Goal: Task Accomplishment & Management: Use online tool/utility

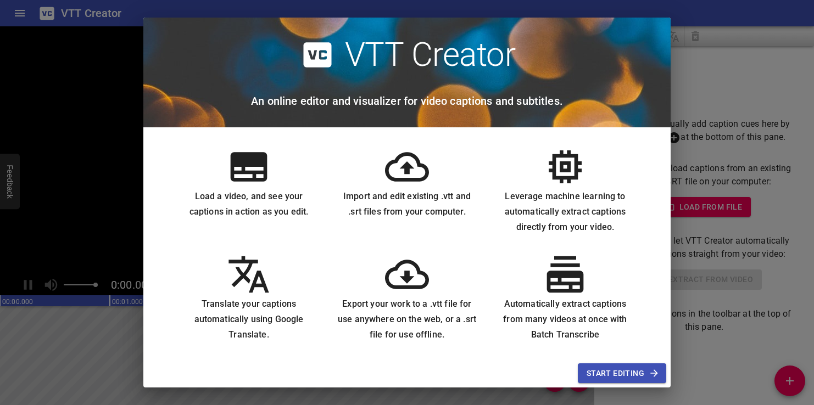
click at [611, 372] on span "Start Editing" at bounding box center [621, 374] width 71 height 14
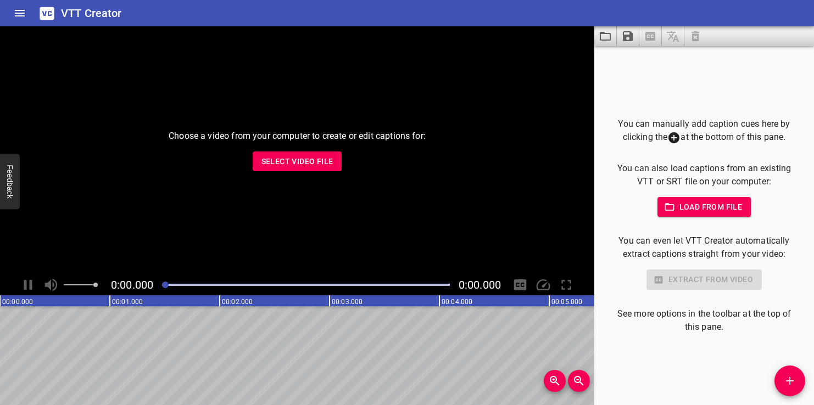
click at [299, 165] on span "Select Video File" at bounding box center [297, 162] width 72 height 14
click at [274, 155] on span "Select Video File" at bounding box center [297, 162] width 72 height 14
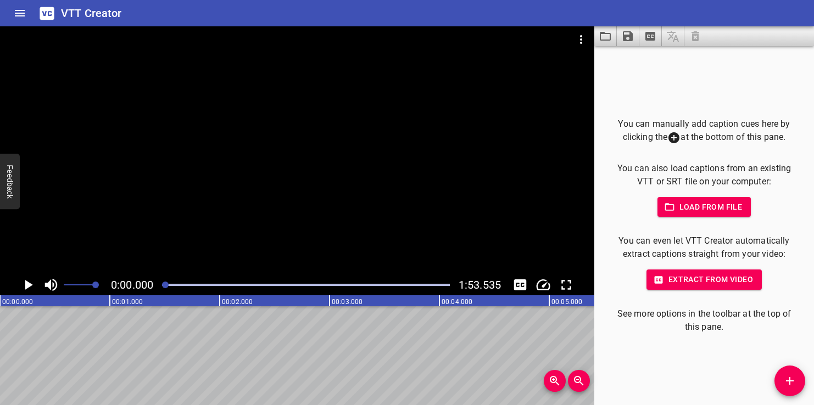
click at [729, 279] on span "Extract from video" at bounding box center [704, 280] width 98 height 14
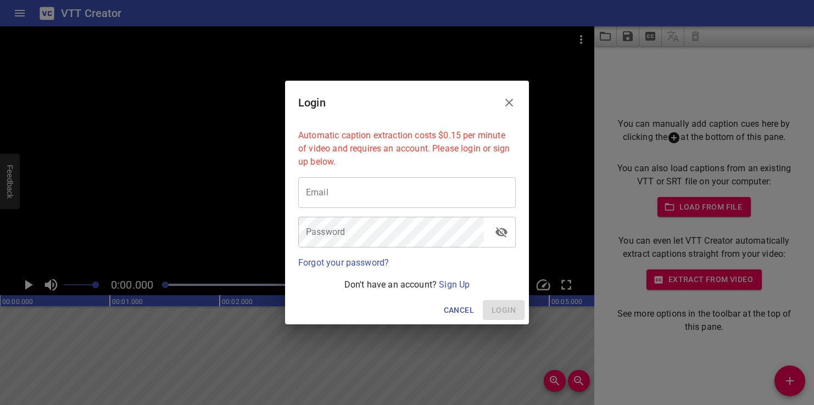
click at [514, 106] on icon "Close" at bounding box center [508, 102] width 13 height 13
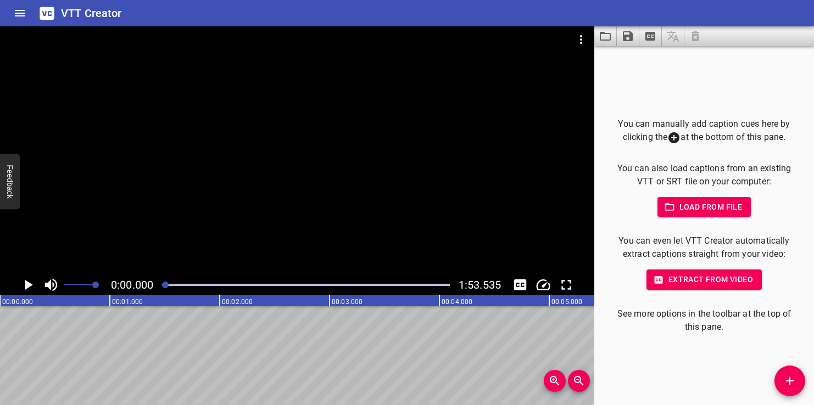
click at [25, 284] on icon "Play/Pause" at bounding box center [28, 285] width 16 height 16
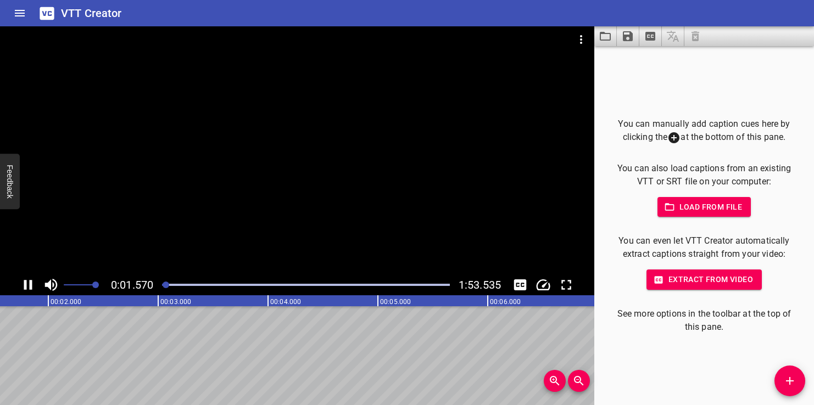
click at [25, 285] on icon "Play/Pause" at bounding box center [28, 285] width 8 height 10
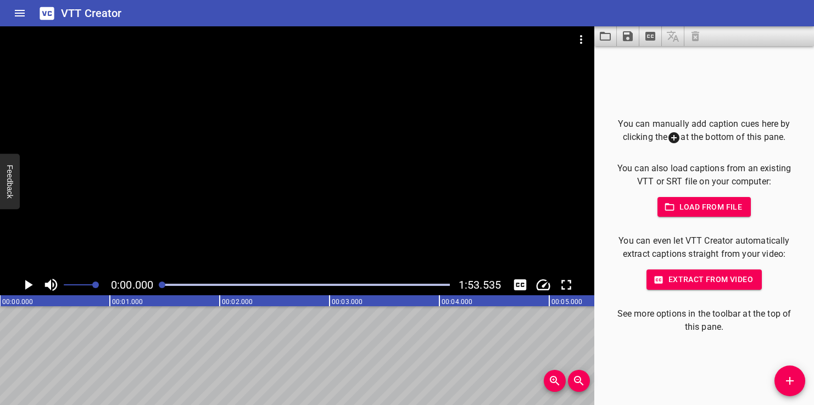
drag, startPoint x: 166, startPoint y: 283, endPoint x: 155, endPoint y: 288, distance: 11.3
click at [155, 288] on div "0:00.000 1:53.535" at bounding box center [297, 285] width 594 height 21
click at [791, 384] on icon "Add Cue" at bounding box center [789, 380] width 13 height 13
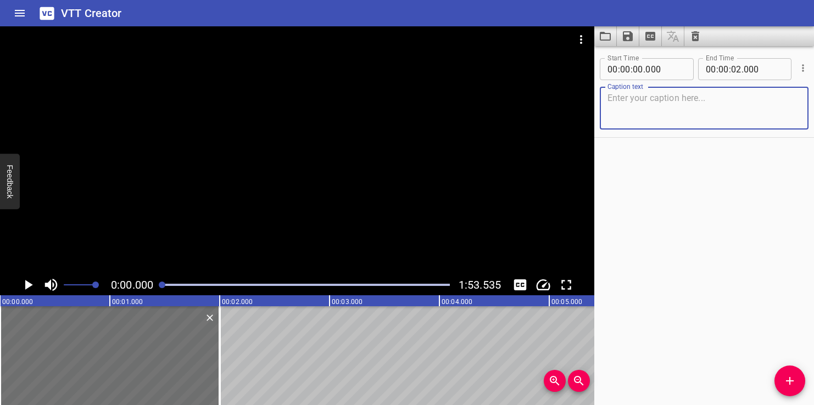
paste textarea "لا تُعرّضْ نفسَكَ للخَطَرِ… أَنقِذْ بِذَكَاءٍ!"
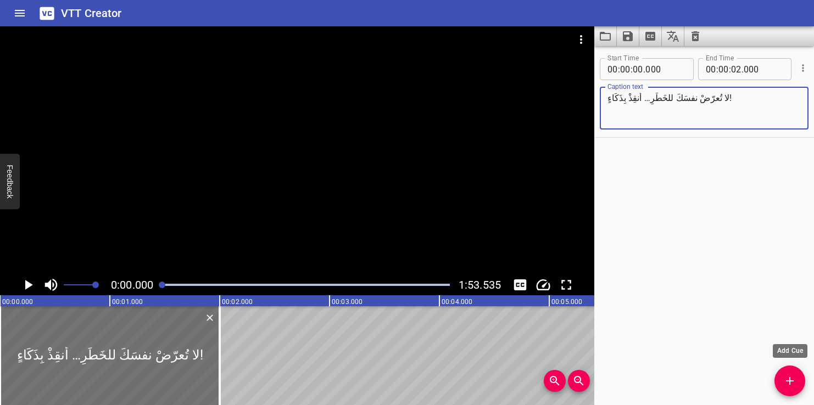
type textarea "لا تُعرّضْ نفسَكَ للخَطَرِ… أَنقِذْ بِذَكَاءٍ!"
click at [788, 378] on icon "Add Cue" at bounding box center [789, 380] width 13 height 13
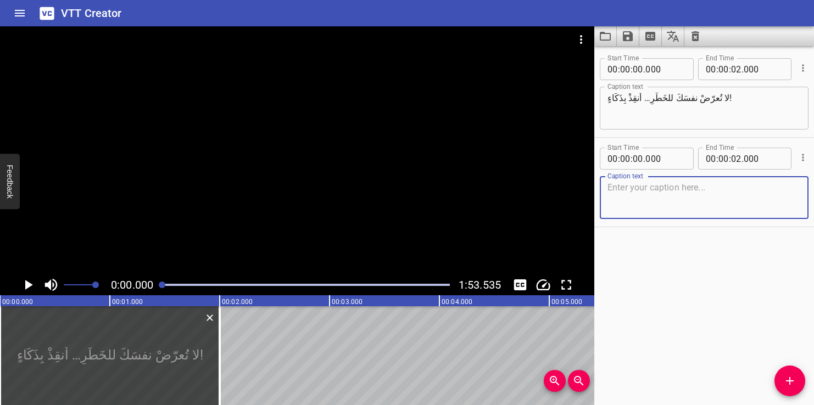
click at [27, 285] on icon "Play/Pause" at bounding box center [29, 285] width 8 height 10
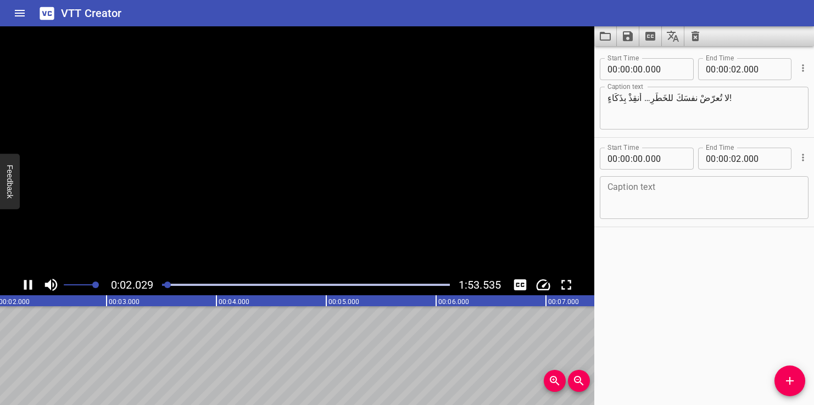
click at [27, 285] on icon "Play/Pause" at bounding box center [28, 285] width 16 height 16
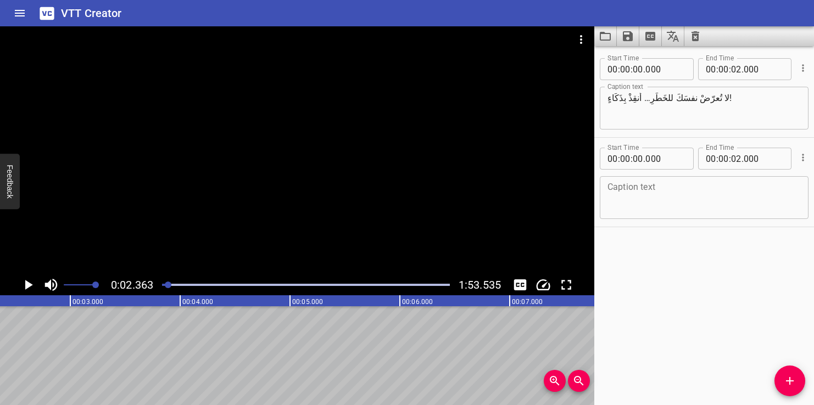
scroll to position [0, 259]
click at [800, 385] on span "Add Cue" at bounding box center [789, 380] width 31 height 13
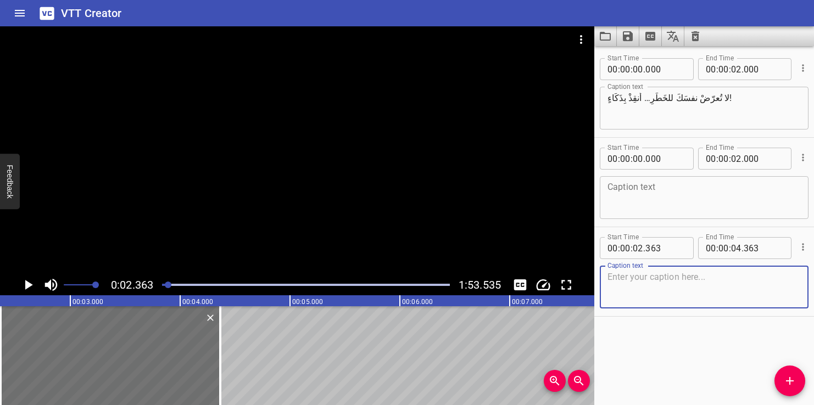
click at [642, 283] on textarea at bounding box center [703, 287] width 193 height 31
paste textarea "تَخيَّلْ أنَّكَ تَرى شَخصًا يَغرقُ…"
type textarea "تَخيَّلْ أنَّكَ تَرى شَخصًا يَغرقُ…"
click at [28, 284] on icon "Play/Pause" at bounding box center [29, 285] width 8 height 10
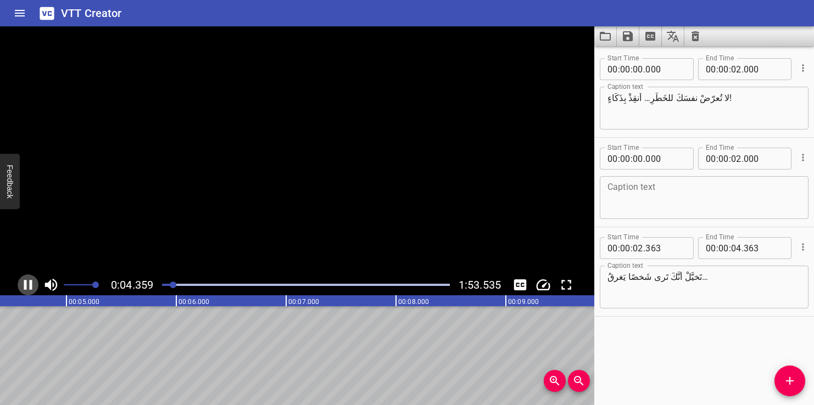
click at [28, 284] on icon "Play/Pause" at bounding box center [28, 285] width 16 height 16
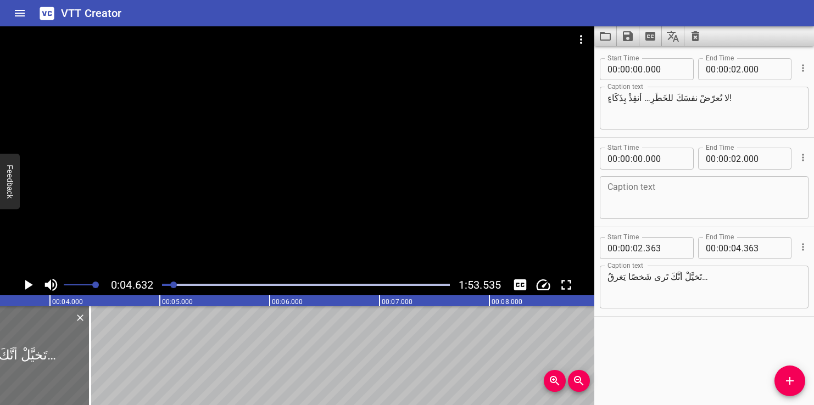
scroll to position [0, 284]
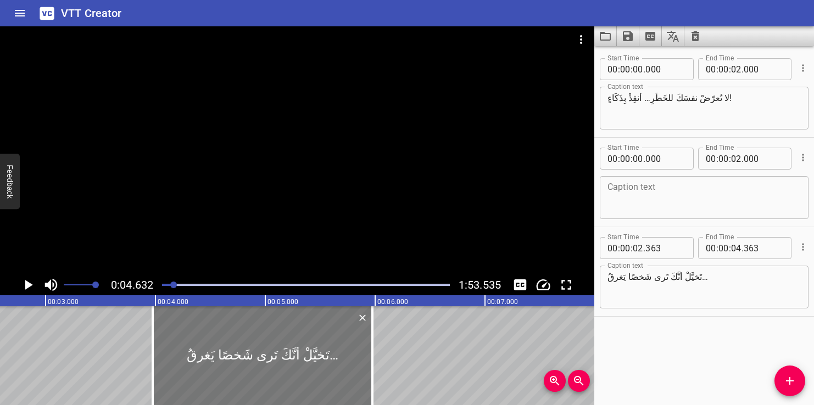
drag, startPoint x: 128, startPoint y: 340, endPoint x: 305, endPoint y: 350, distance: 177.1
click at [305, 350] on div at bounding box center [263, 355] width 220 height 99
type input "03"
type input "973"
type input "05"
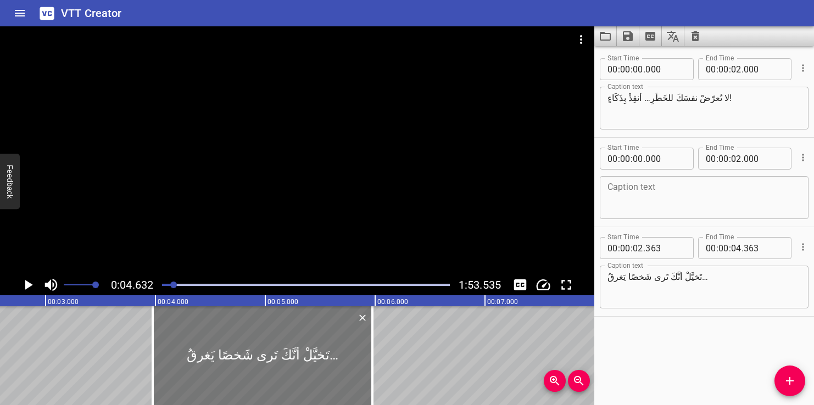
type input "973"
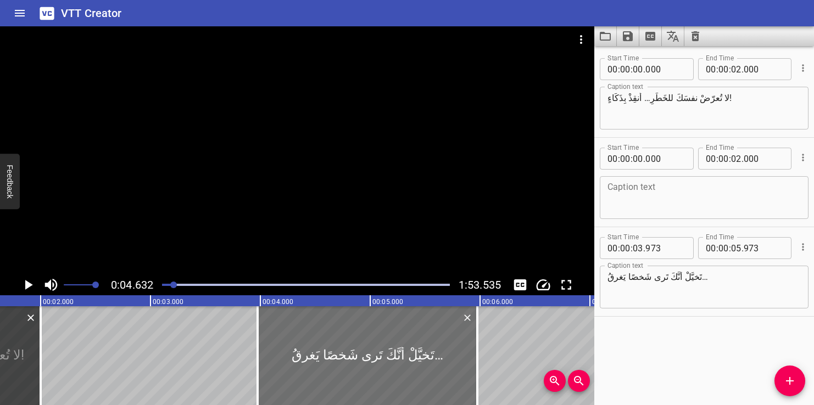
scroll to position [0, 28]
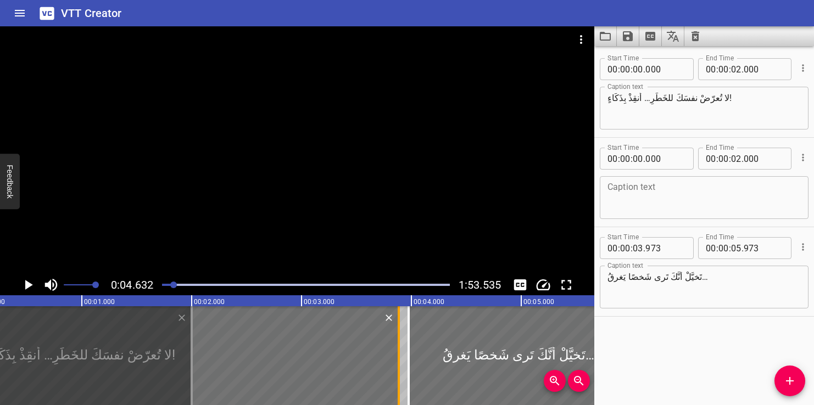
drag, startPoint x: 191, startPoint y: 363, endPoint x: 398, endPoint y: 381, distance: 207.7
click at [398, 381] on div at bounding box center [398, 355] width 2 height 99
type input "03"
drag, startPoint x: 398, startPoint y: 381, endPoint x: 391, endPoint y: 381, distance: 7.1
click at [391, 381] on div at bounding box center [391, 355] width 2 height 99
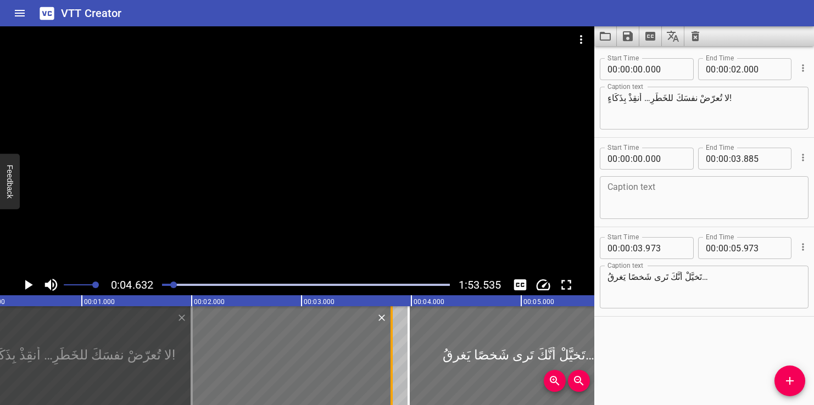
type input "820"
click at [385, 318] on icon "Delete" at bounding box center [381, 317] width 11 height 11
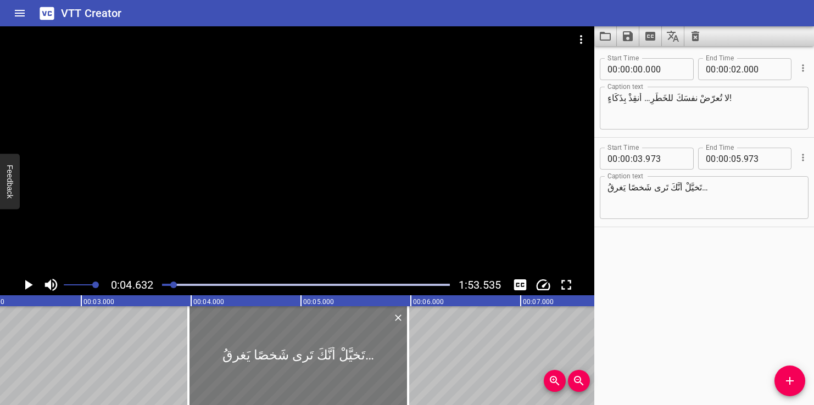
scroll to position [0, 262]
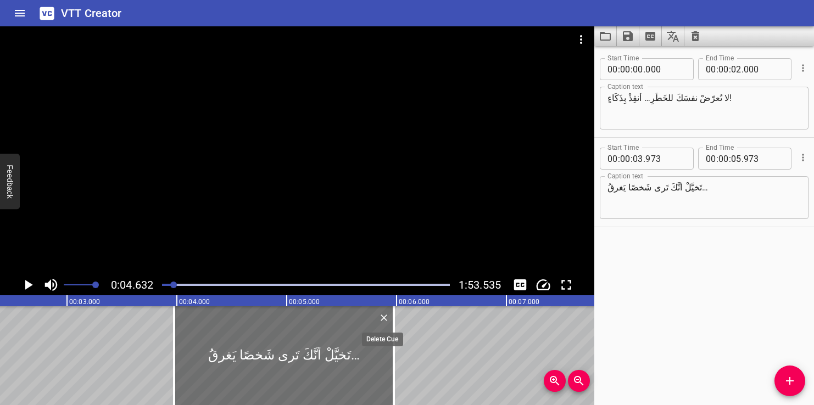
click at [385, 320] on icon "Delete" at bounding box center [383, 317] width 11 height 11
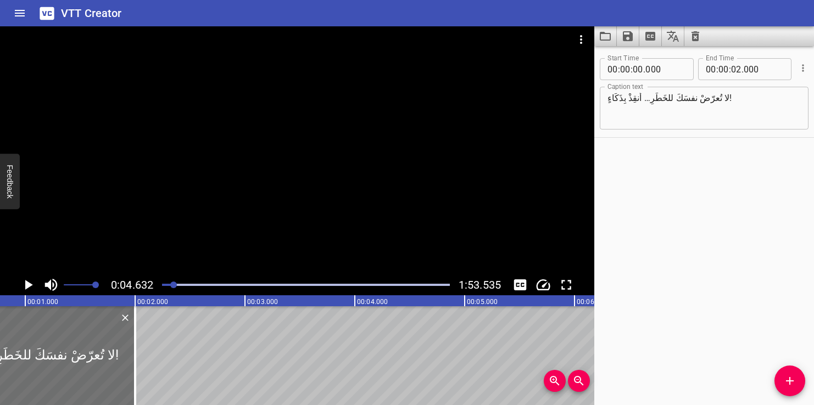
scroll to position [0, 0]
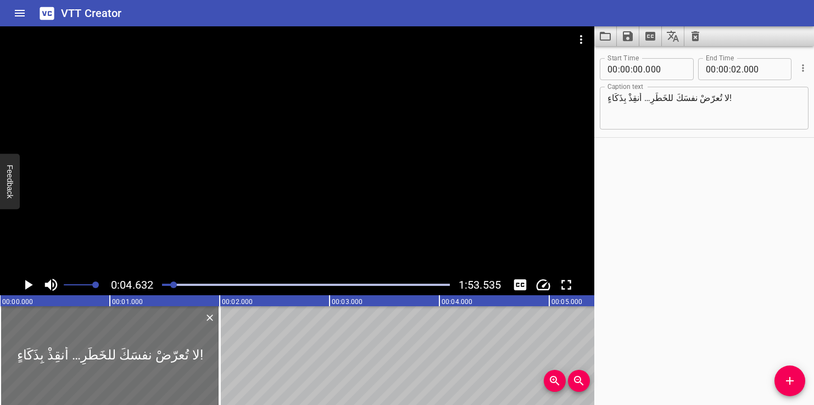
click at [230, 302] on text "00:02.000" at bounding box center [237, 302] width 31 height 8
click at [786, 383] on icon "Add Cue" at bounding box center [789, 380] width 13 height 13
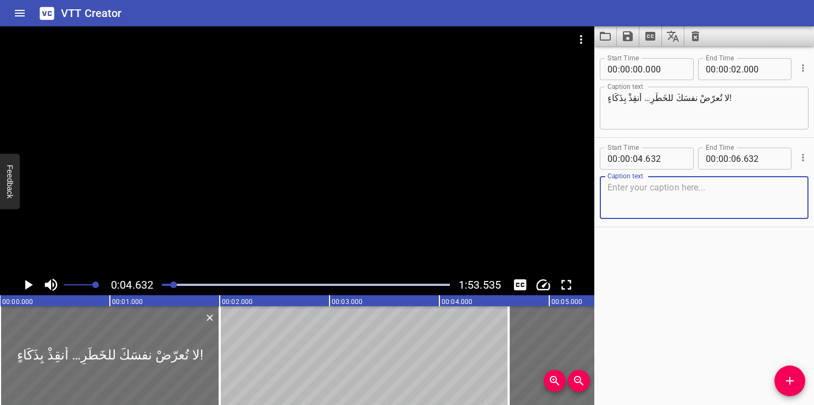
click at [631, 206] on textarea at bounding box center [703, 197] width 193 height 31
type textarea "تَخيَّلْ أنَّكَ تَرى شَخصًا يَغرقُ…"
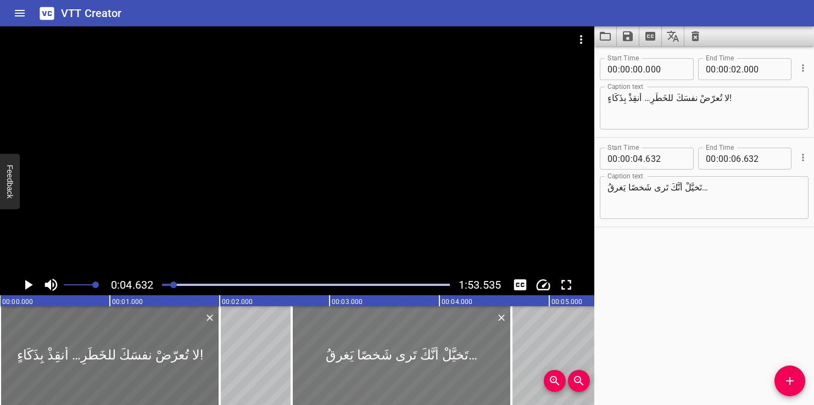
drag, startPoint x: 519, startPoint y: 323, endPoint x: 279, endPoint y: 344, distance: 240.8
click at [292, 344] on div at bounding box center [402, 355] width 220 height 99
type input "02"
type input "447"
type input "04"
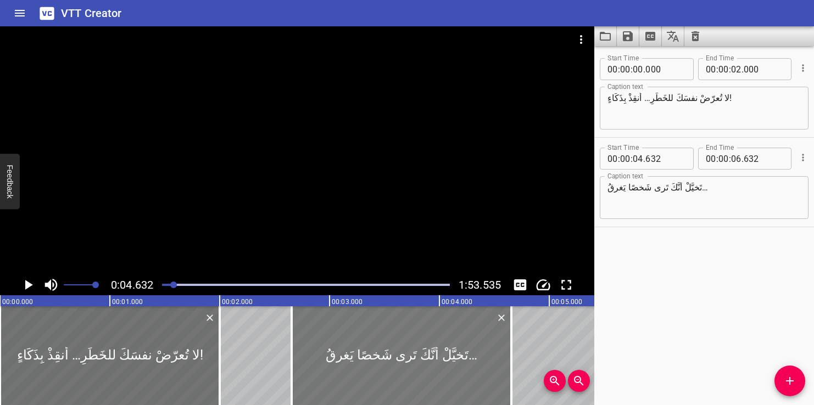
type input "447"
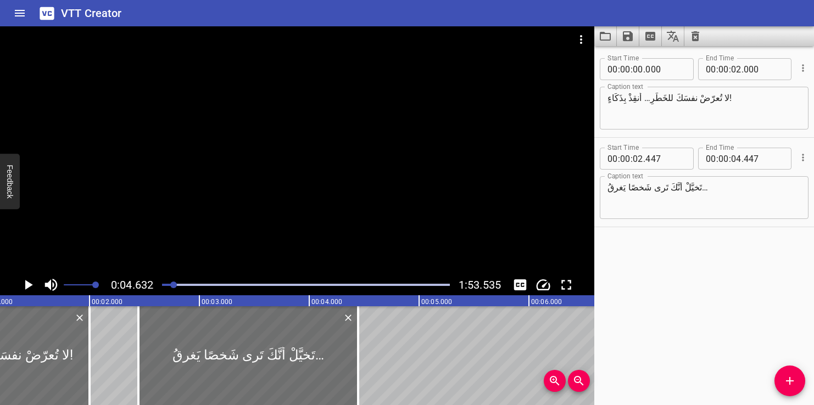
scroll to position [0, 140]
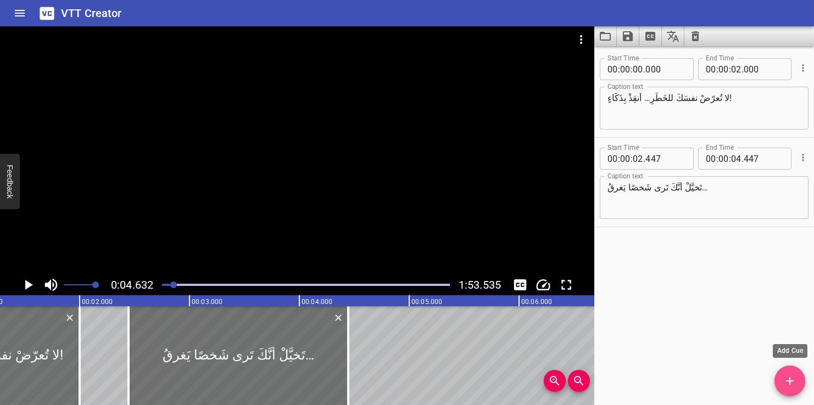
click at [797, 380] on span "Add Cue" at bounding box center [789, 380] width 31 height 13
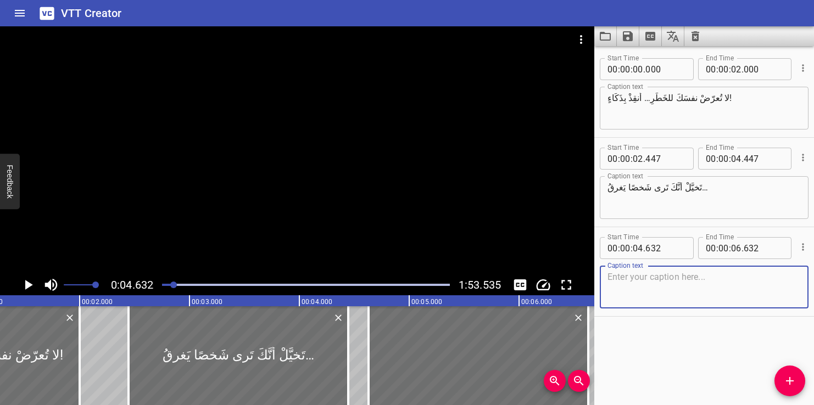
click at [675, 297] on textarea at bounding box center [703, 287] width 193 height 31
type textarea "قَلبكَ يَقولُ لَكَ: اِقفِزْ فَوْرًا!"
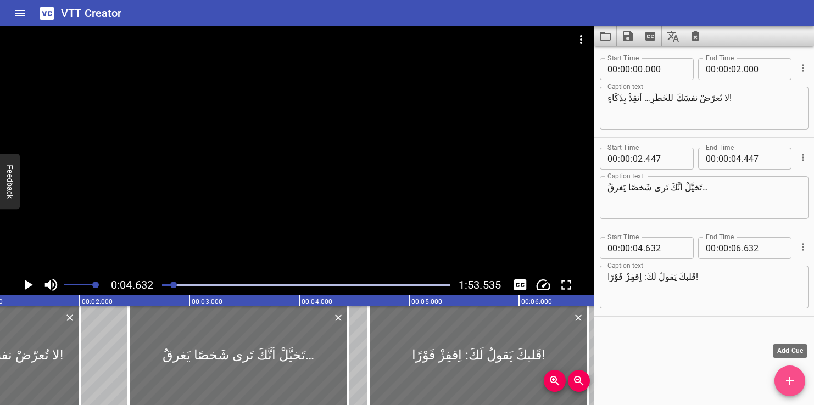
click at [799, 382] on span "Add Cue" at bounding box center [789, 380] width 31 height 13
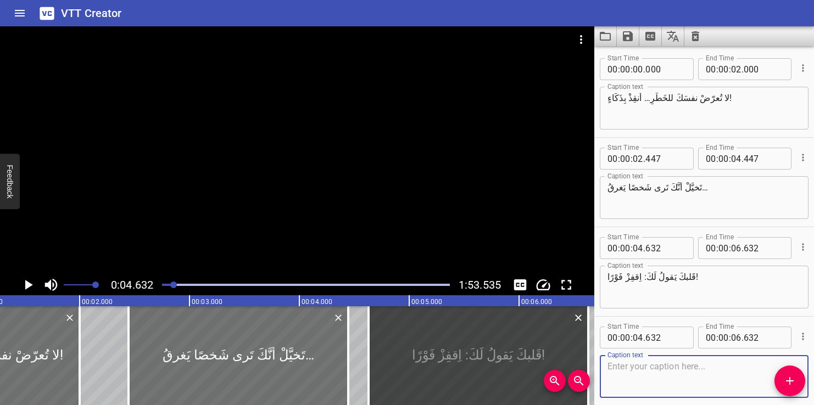
click at [662, 370] on textarea at bounding box center [703, 376] width 193 height 31
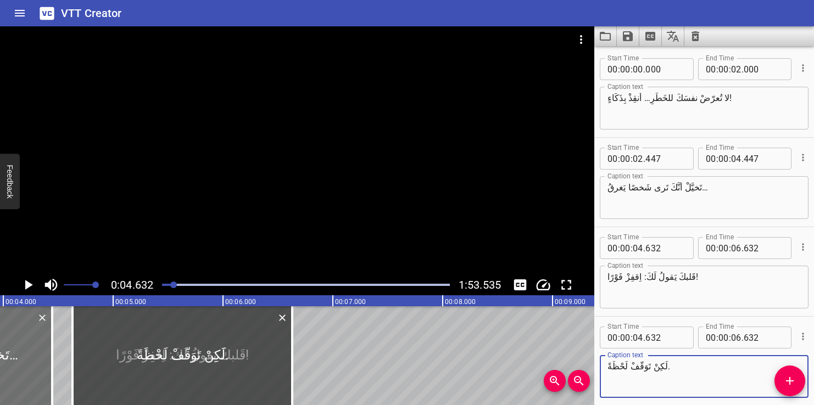
scroll to position [0, 437]
type textarea "لَكِنْ تَوَقَّفْ لَحْظَةً."
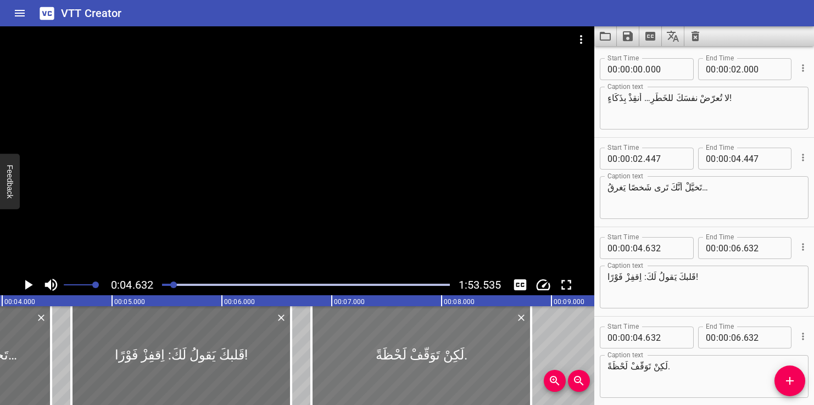
drag, startPoint x: 197, startPoint y: 354, endPoint x: 437, endPoint y: 356, distance: 239.9
click at [437, 356] on div at bounding box center [421, 355] width 220 height 99
type input "06"
type input "817"
type input "08"
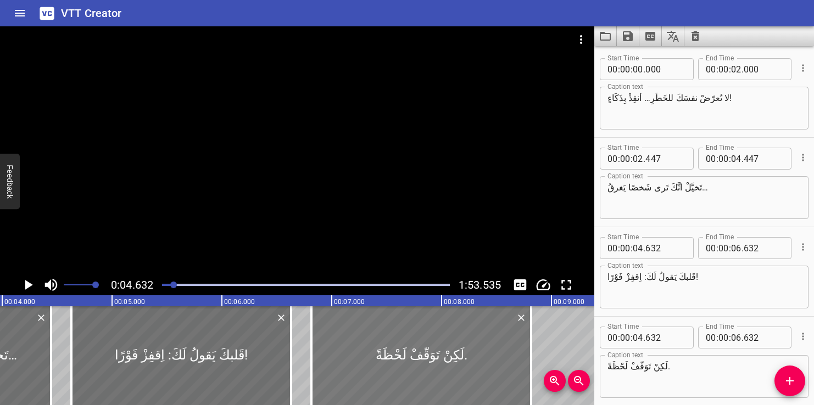
type input "817"
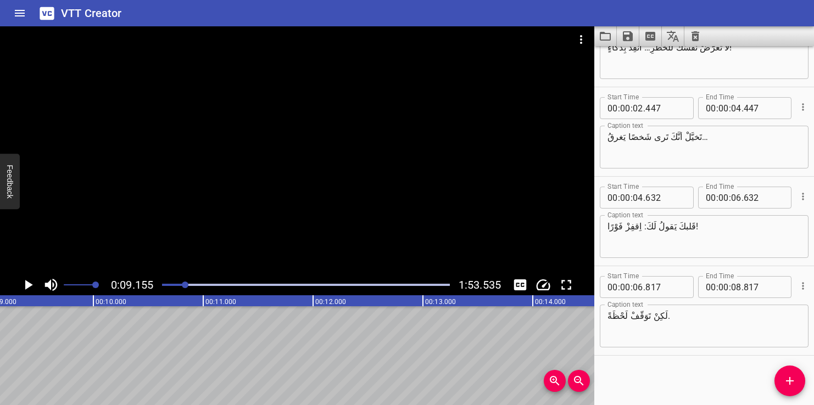
scroll to position [0, 1005]
click at [787, 375] on icon "Add Cue" at bounding box center [789, 380] width 13 height 13
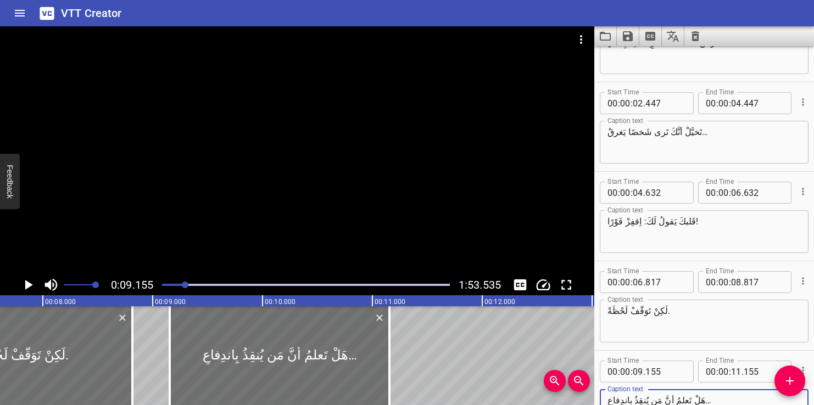
scroll to position [0, 811]
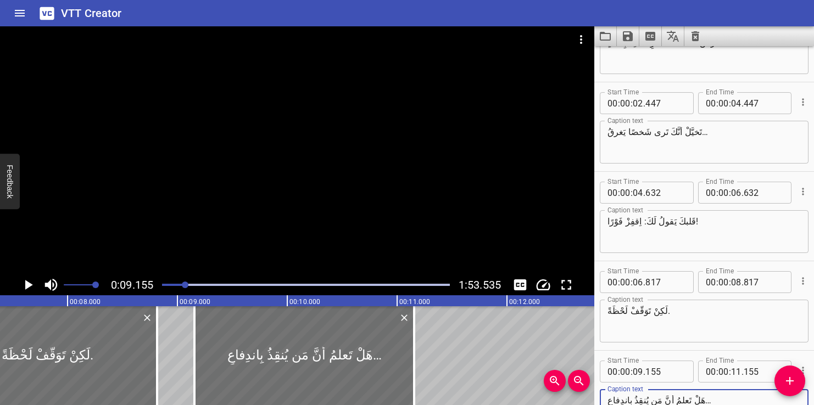
type textarea "هَلْ تَعلمُ أنَّ مَن يُنقِذُ بِاندِفاعٍ…"
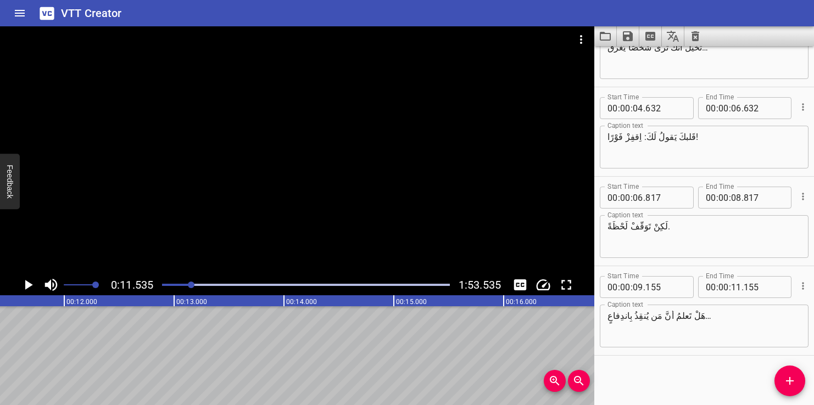
scroll to position [0, 1267]
click at [787, 373] on button "Add Cue" at bounding box center [789, 381] width 31 height 31
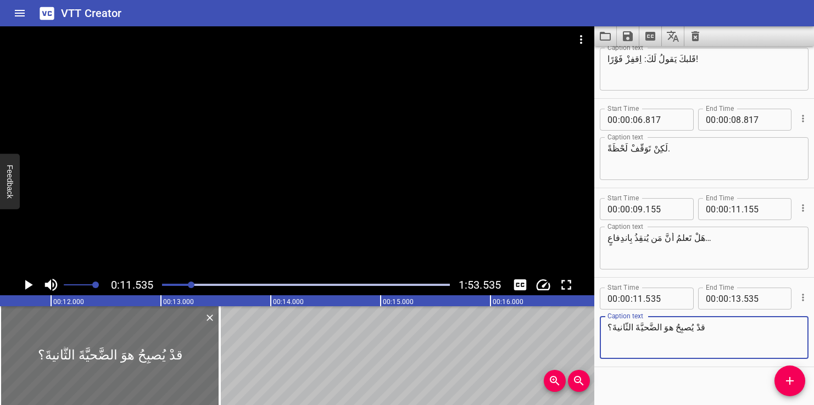
scroll to position [229, 0]
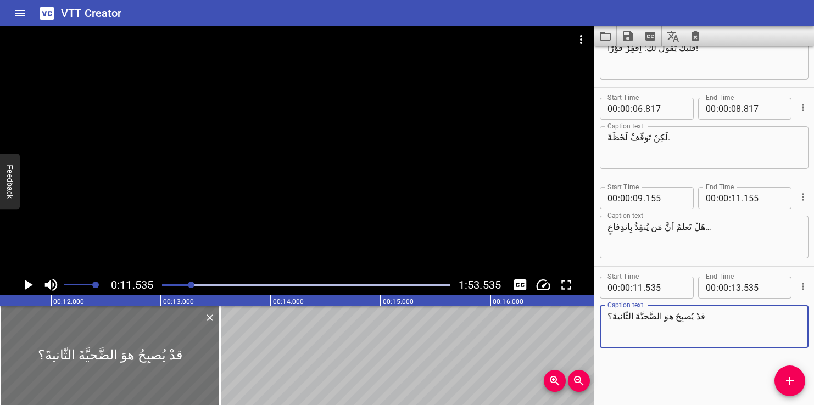
type textarea "قدْ يُصبِحُ هوَ الضَّحيَّةَ الثَّانيةَ؟"
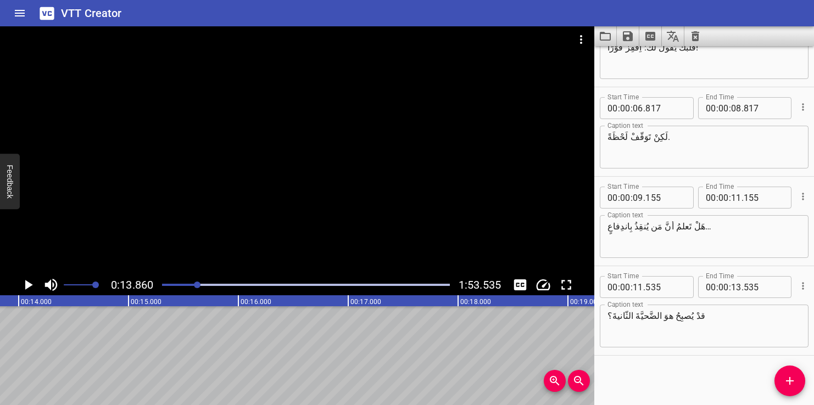
scroll to position [0, 1522]
click at [780, 381] on span "Add Cue" at bounding box center [789, 380] width 31 height 13
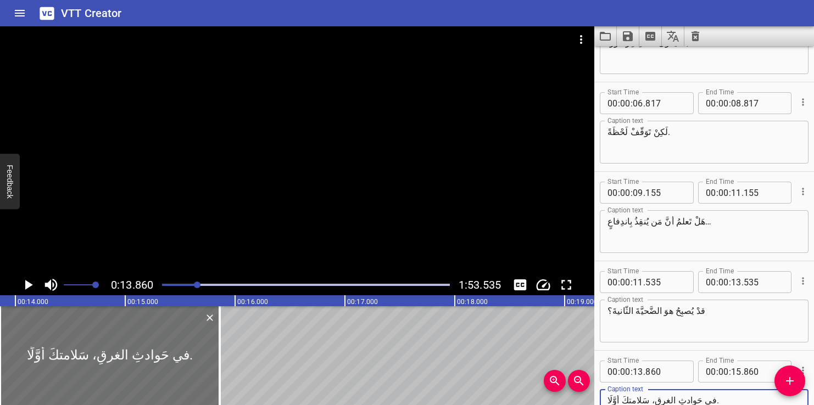
scroll to position [272, 0]
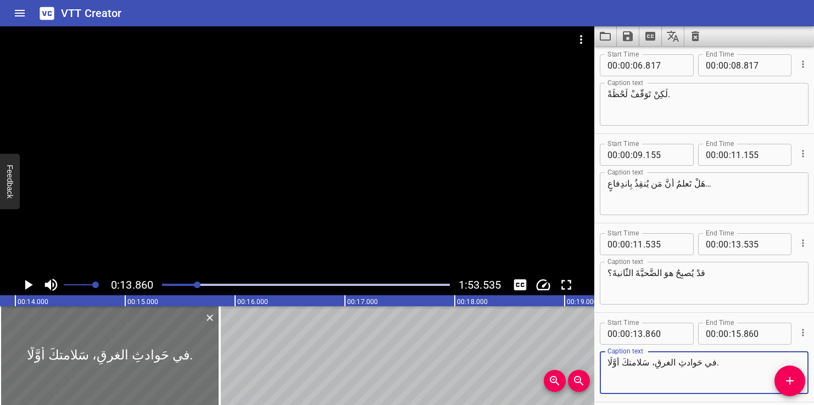
type textarea "في حَوادثِ الغرقِ، سَلامتكَ أوَّلًا."
click at [791, 377] on icon "Add Cue" at bounding box center [789, 380] width 13 height 13
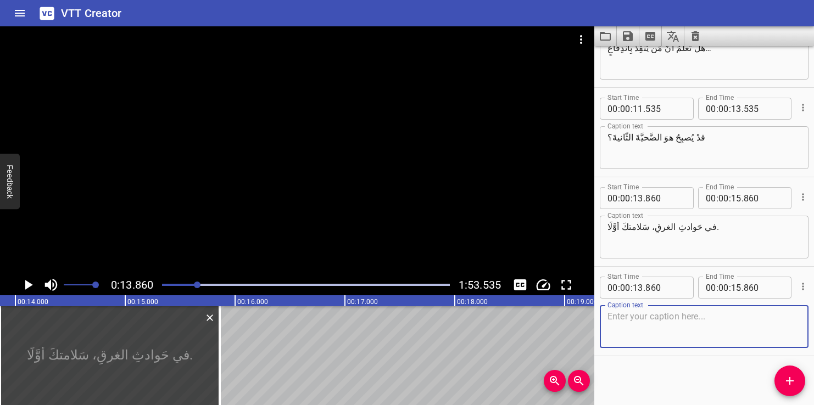
scroll to position [408, 0]
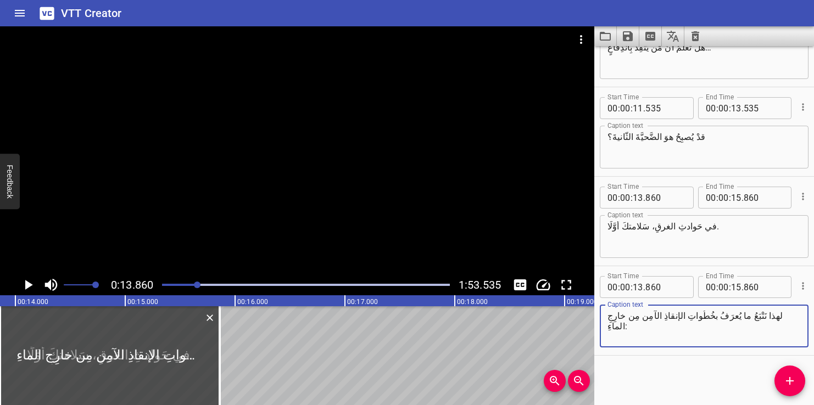
type textarea "لهذا نَتْبَعُ ما يُعرَفُ بخُطُواتِ الإنقاذِ الآمِن مِن خارِجِ الماءِ:"
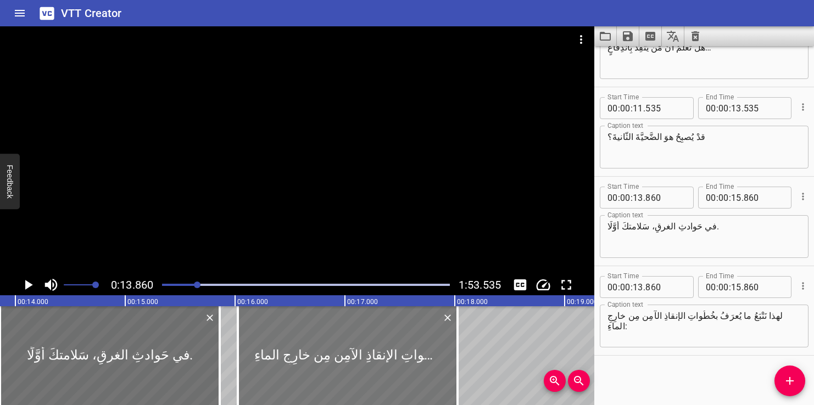
drag, startPoint x: 139, startPoint y: 350, endPoint x: 378, endPoint y: 348, distance: 238.8
click at [378, 348] on div at bounding box center [348, 355] width 220 height 99
type input "16"
type input "035"
type input "18"
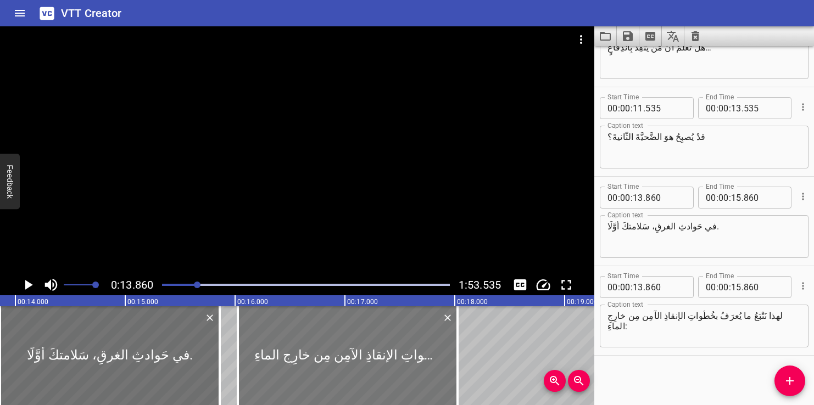
type input "035"
click at [783, 381] on icon "Add Cue" at bounding box center [789, 380] width 13 height 13
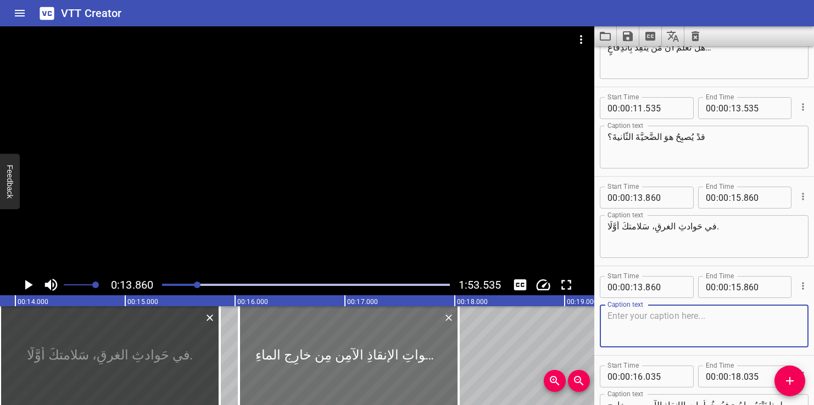
scroll to position [498, 0]
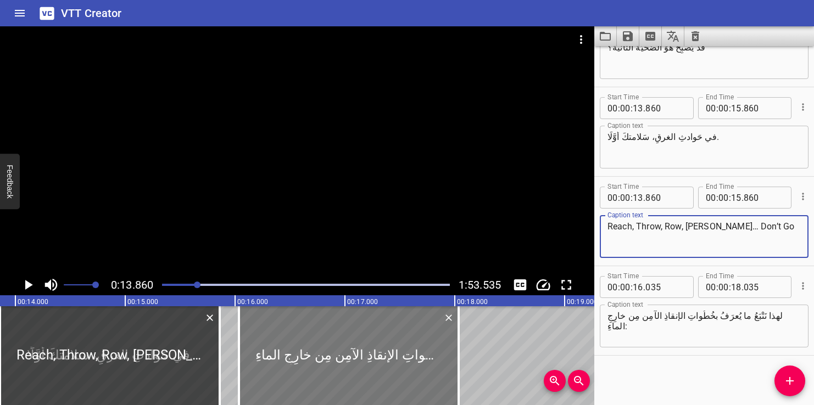
type textarea "Reach, Throw, Row, [PERSON_NAME]… Don’t Go"
click at [349, 349] on div at bounding box center [349, 355] width 220 height 99
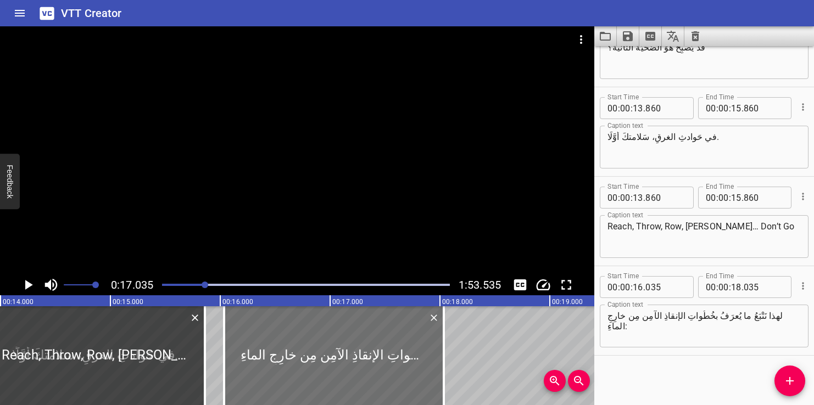
scroll to position [0, 1525]
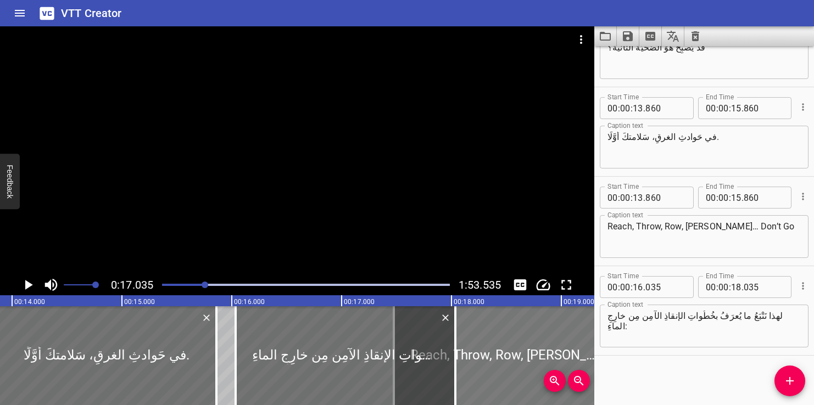
drag, startPoint x: 126, startPoint y: 358, endPoint x: 524, endPoint y: 363, distance: 397.5
type input "17"
type input "480"
type input "19"
type input "480"
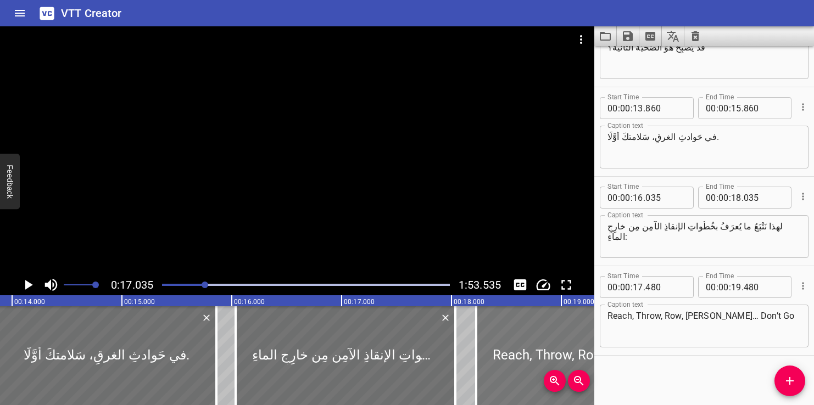
drag, startPoint x: 501, startPoint y: 350, endPoint x: 583, endPoint y: 345, distance: 81.9
click at [583, 345] on div at bounding box center [586, 355] width 220 height 99
type input "18"
type input "225"
type input "20"
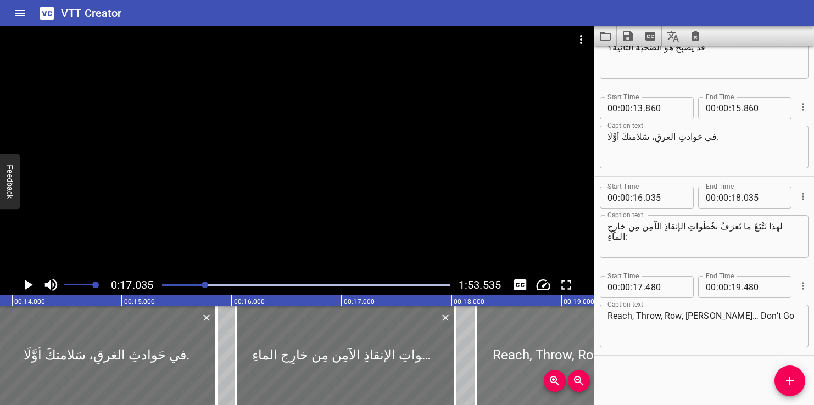
type input "225"
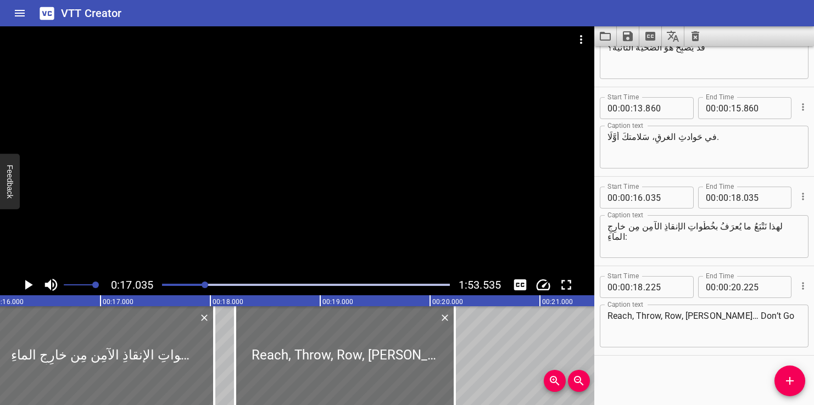
scroll to position [0, 1773]
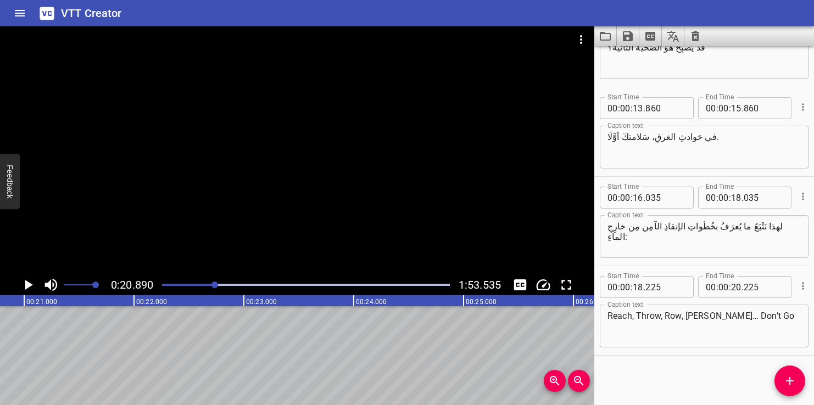
scroll to position [0, 2294]
click at [790, 388] on button "Add Cue" at bounding box center [789, 381] width 31 height 31
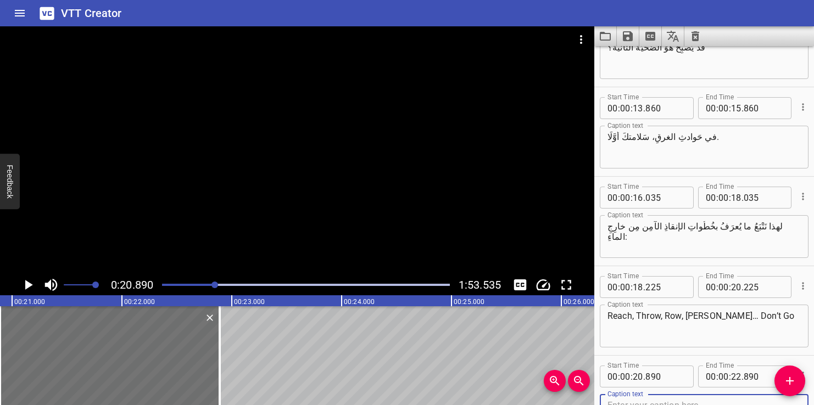
scroll to position [503, 0]
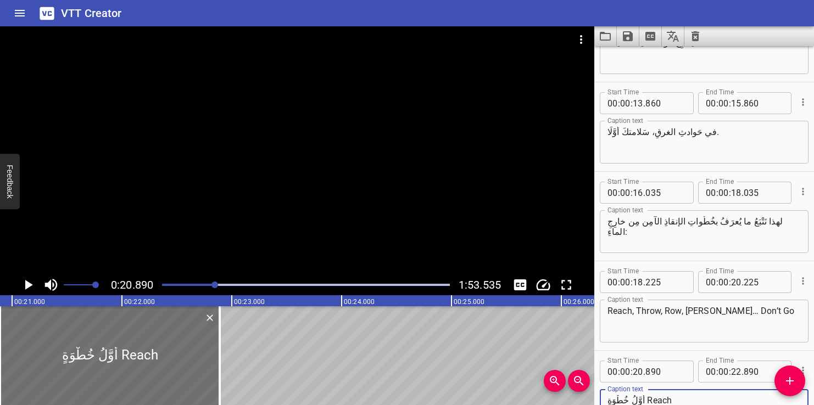
type textarea "أوَّلُ خُطْوَةٍ Reach"
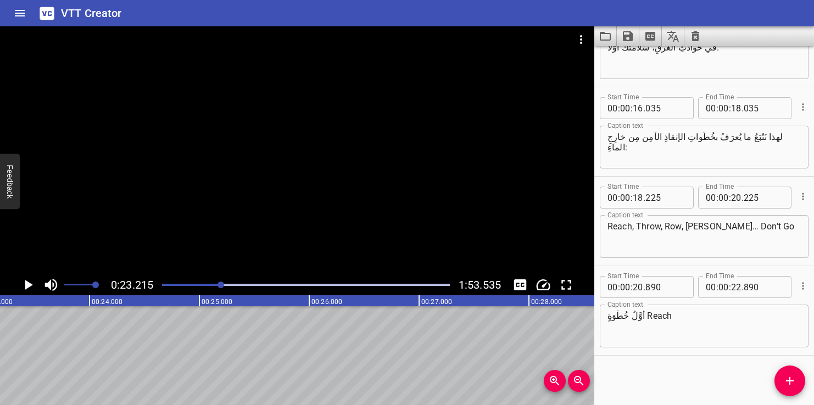
scroll to position [0, 2549]
click at [794, 381] on icon "Add Cue" at bounding box center [789, 380] width 13 height 13
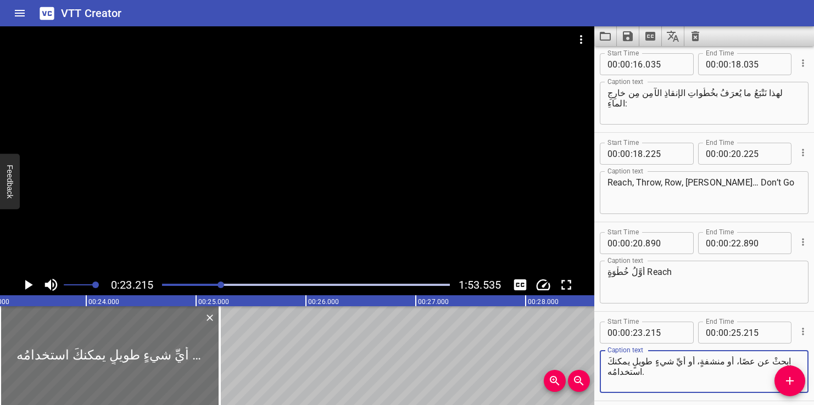
scroll to position [677, 0]
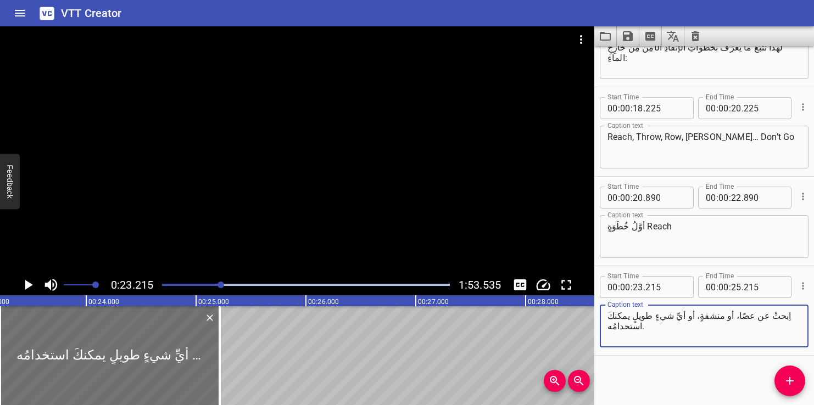
type textarea "اِبحثْ عن عصًا، أو منشفةٍ، أو أيِّ شيءٍ طويلٍ يمكنكَ استخدامُه."
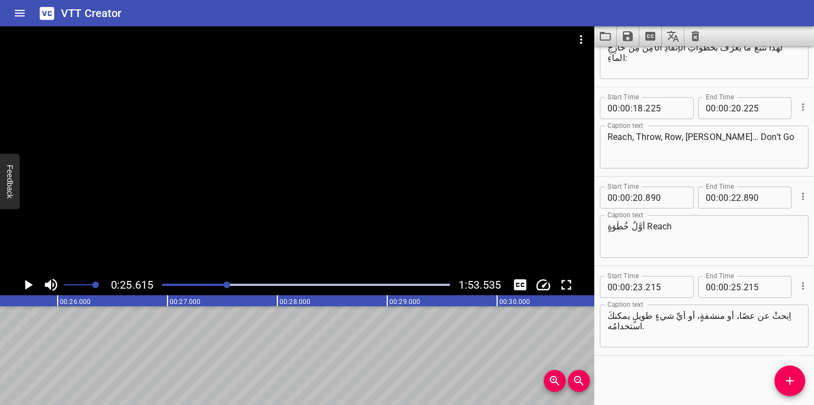
scroll to position [0, 2813]
click at [779, 376] on span "Add Cue" at bounding box center [789, 380] width 31 height 13
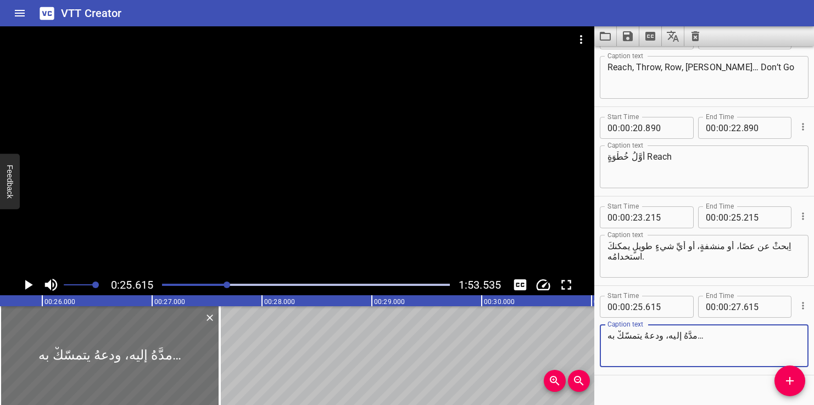
scroll to position [766, 0]
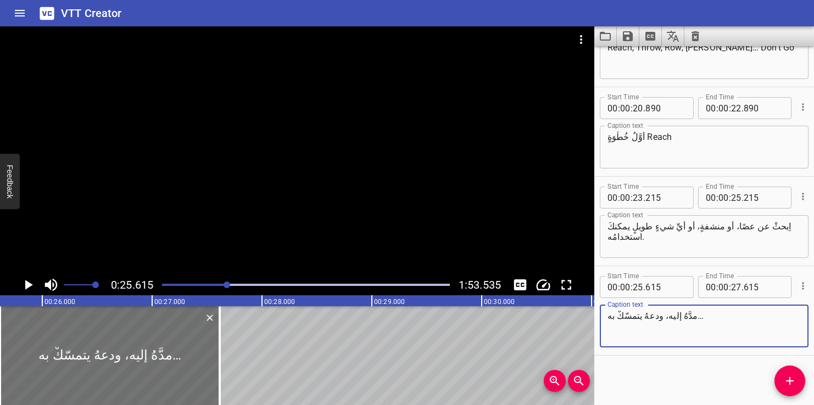
type textarea "مدَّهُ إليه، ودعهُ يتمسّكْ به…"
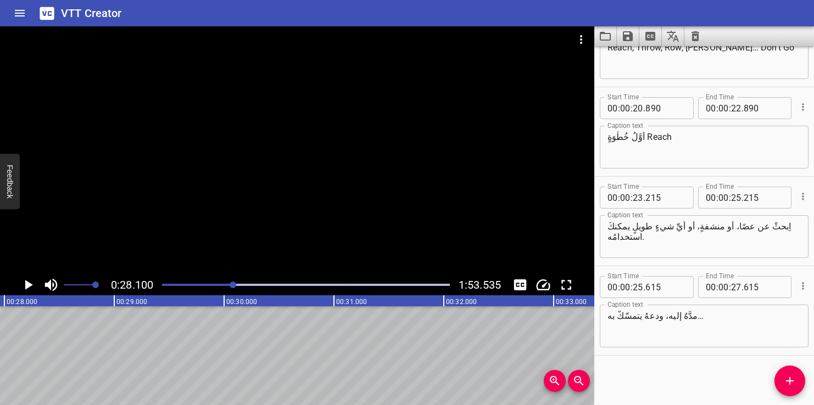
scroll to position [0, 3085]
click at [634, 340] on textarea "مدَّهُ إليه، ودعهُ يتمسّكْ به…" at bounding box center [703, 326] width 193 height 31
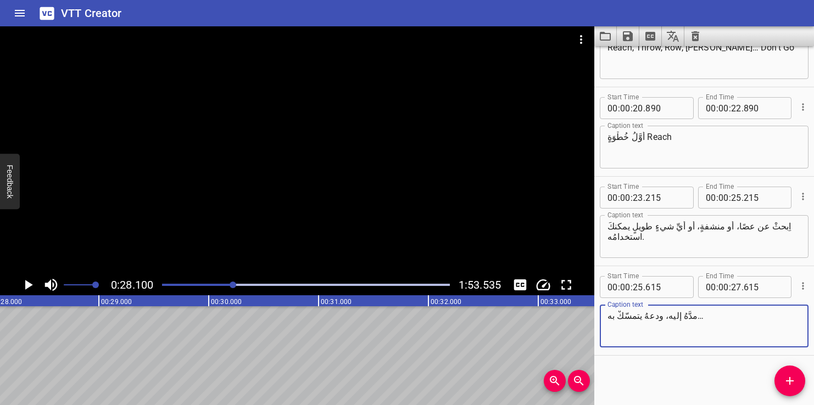
click at [794, 379] on icon "Add Cue" at bounding box center [789, 380] width 13 height 13
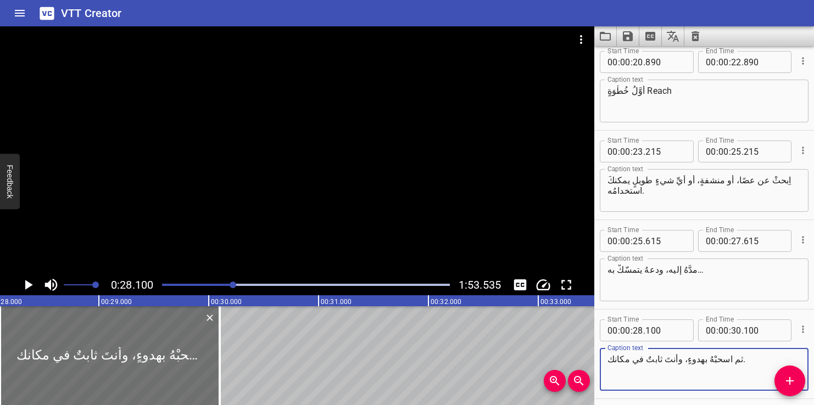
scroll to position [845, 0]
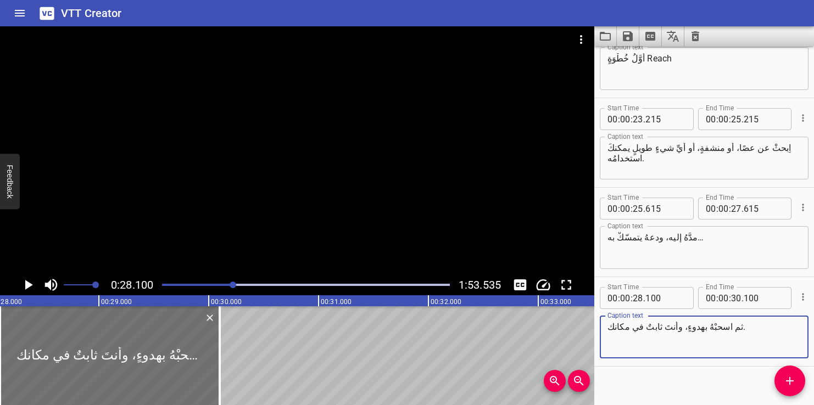
type textarea "ثم اسحبْهُ بهدوءٍ، وأنتَ ثابتٌ في مكانك."
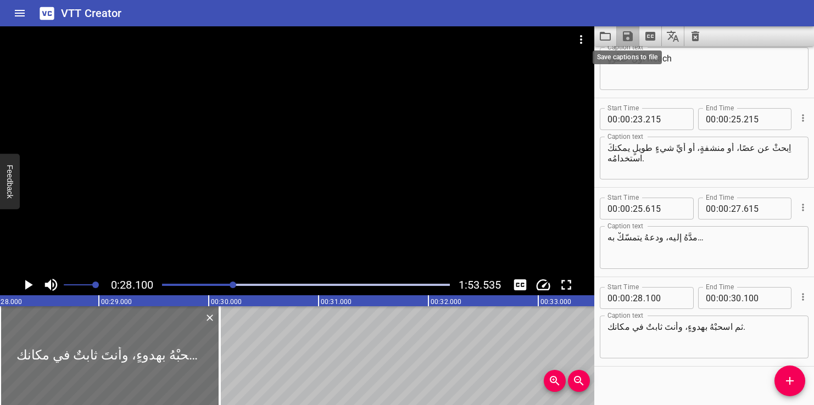
click at [628, 37] on icon "Save captions to file" at bounding box center [627, 36] width 13 height 13
click at [648, 59] on li "Save to VTT file" at bounding box center [657, 61] width 81 height 20
click at [28, 287] on icon "Play/Pause" at bounding box center [29, 285] width 8 height 10
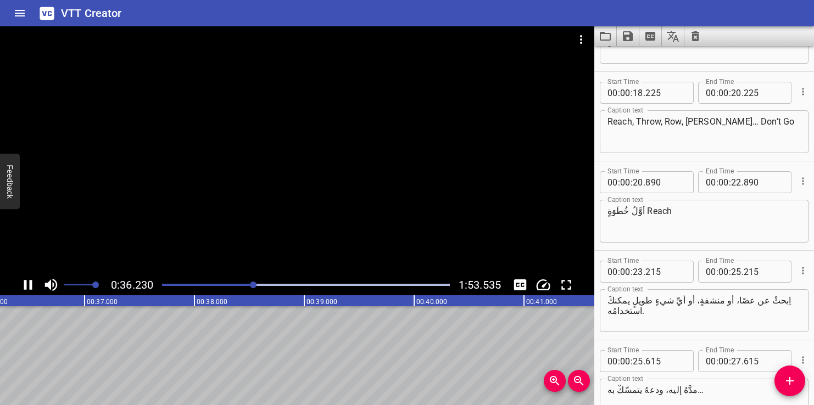
scroll to position [0, 0]
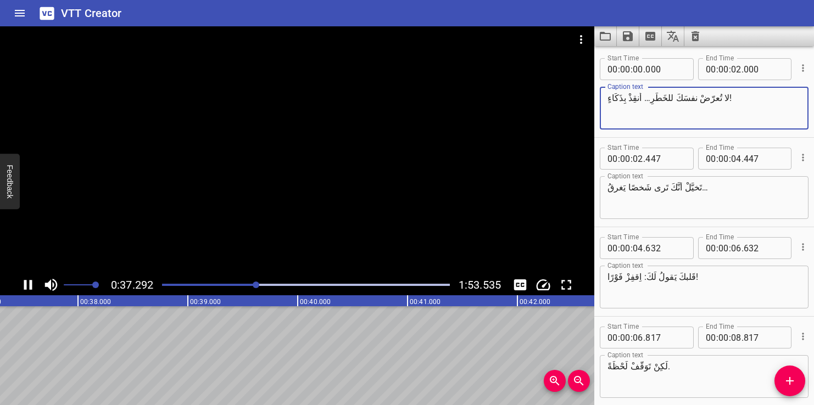
click at [664, 120] on textarea "لا تُعرّضْ نفسَكَ للخَطَرِ… أَنقِذْ بِذَكَاءٍ!" at bounding box center [703, 108] width 193 height 31
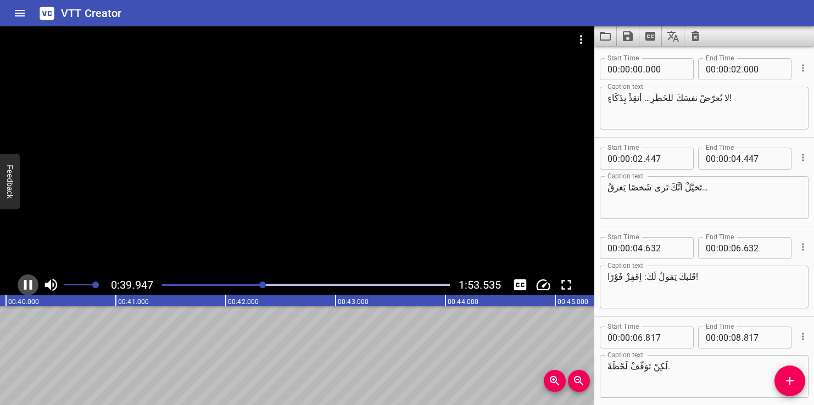
click at [31, 285] on icon "Play/Pause" at bounding box center [28, 285] width 8 height 10
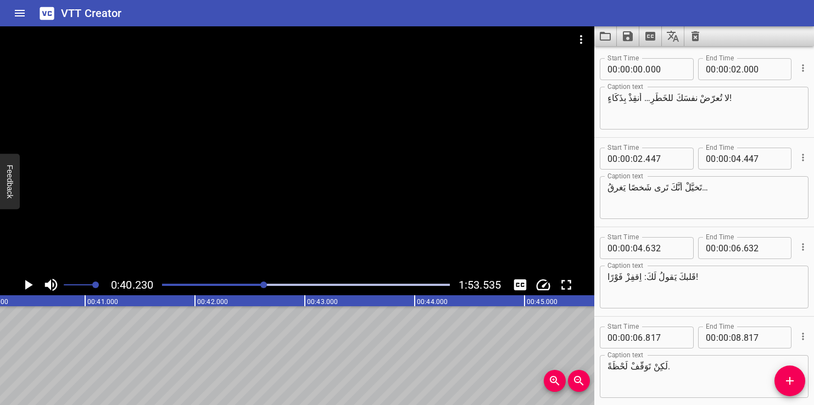
scroll to position [0, 4417]
click at [623, 201] on textarea "تَخيَّلْ أنَّكَ تَرى شَخصًا يَغرقُ…" at bounding box center [703, 197] width 193 height 31
click at [642, 118] on textarea "لا تُعرّضْ نفسَكَ للخَطَرِ… أَنقِذْ بِذَكَاءٍ!" at bounding box center [703, 108] width 193 height 31
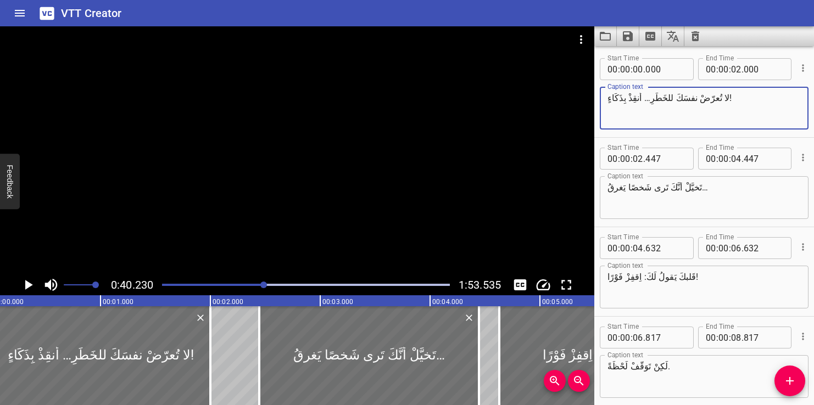
scroll to position [0, 0]
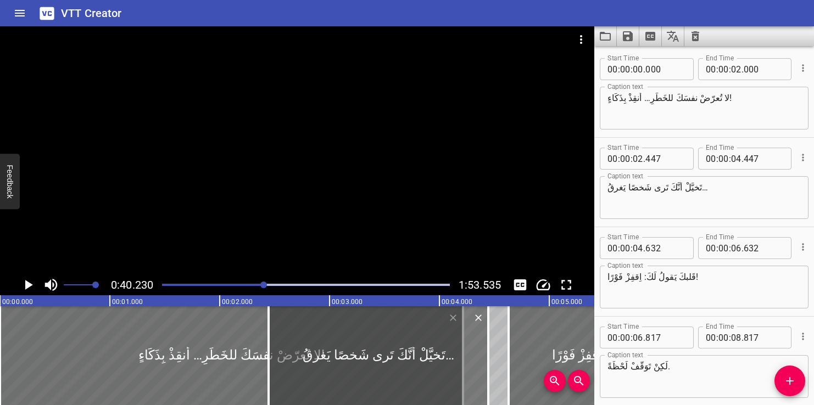
drag, startPoint x: 220, startPoint y: 350, endPoint x: 463, endPoint y: 374, distance: 244.4
type input "04"
type input "215"
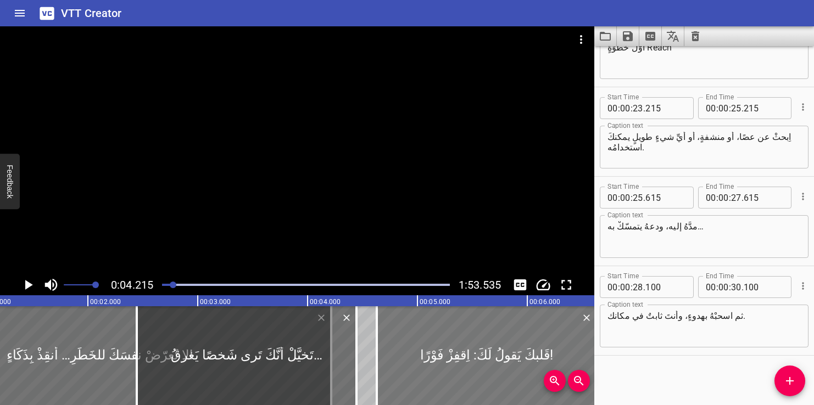
scroll to position [0, 12]
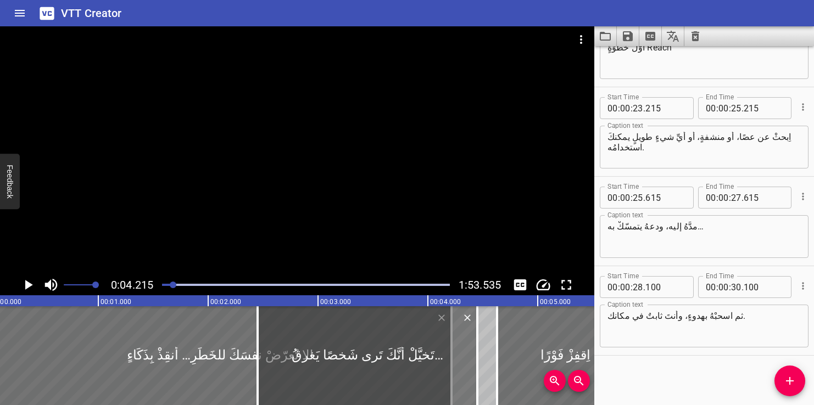
type input "712"
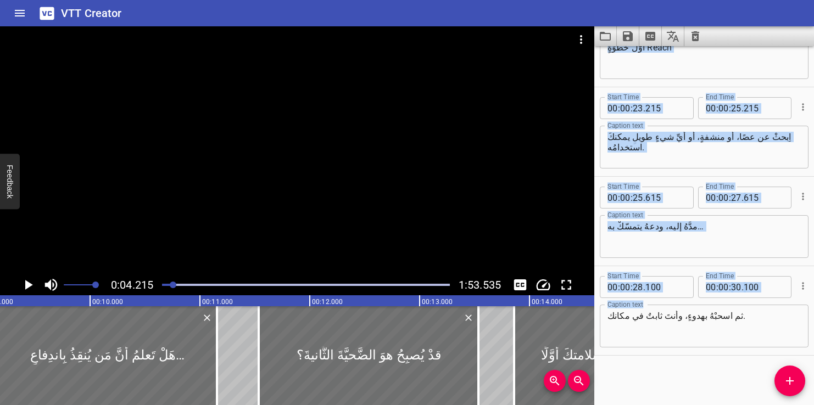
scroll to position [0, 1258]
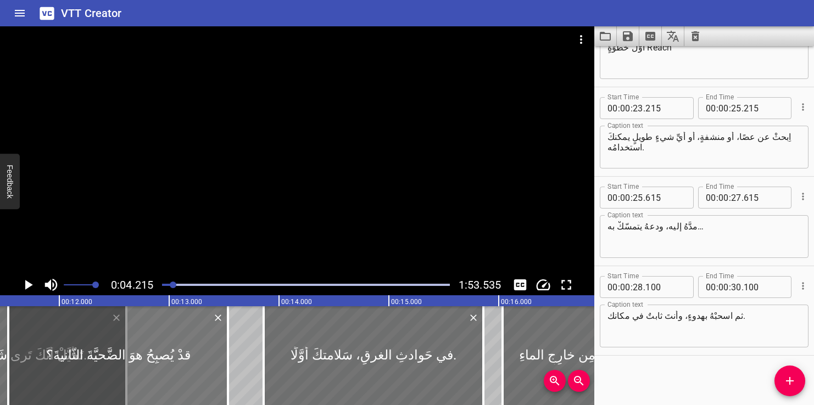
drag, startPoint x: 466, startPoint y: 323, endPoint x: 86, endPoint y: 375, distance: 383.5
type input "10"
type input "607"
type input "12"
type input "607"
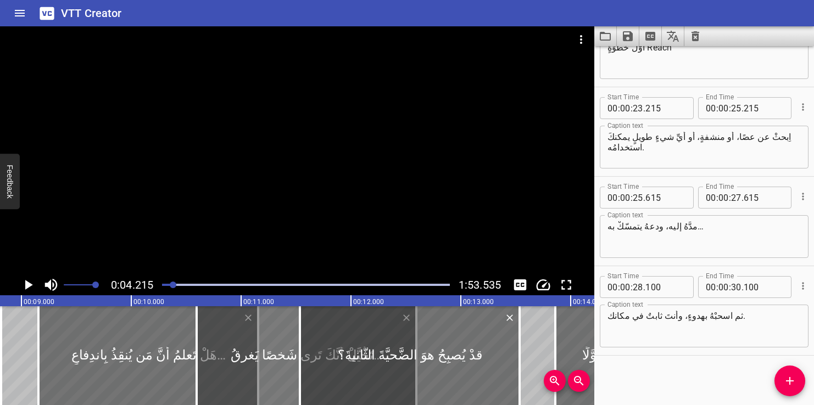
scroll to position [0, 934]
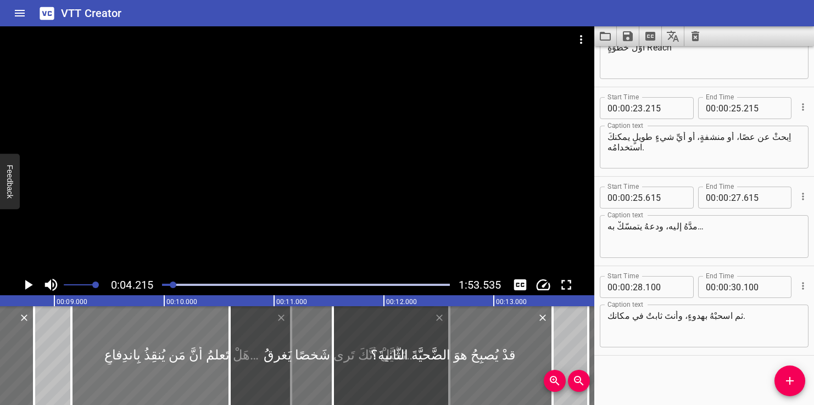
type input "08"
type input "117"
type input "10"
type input "117"
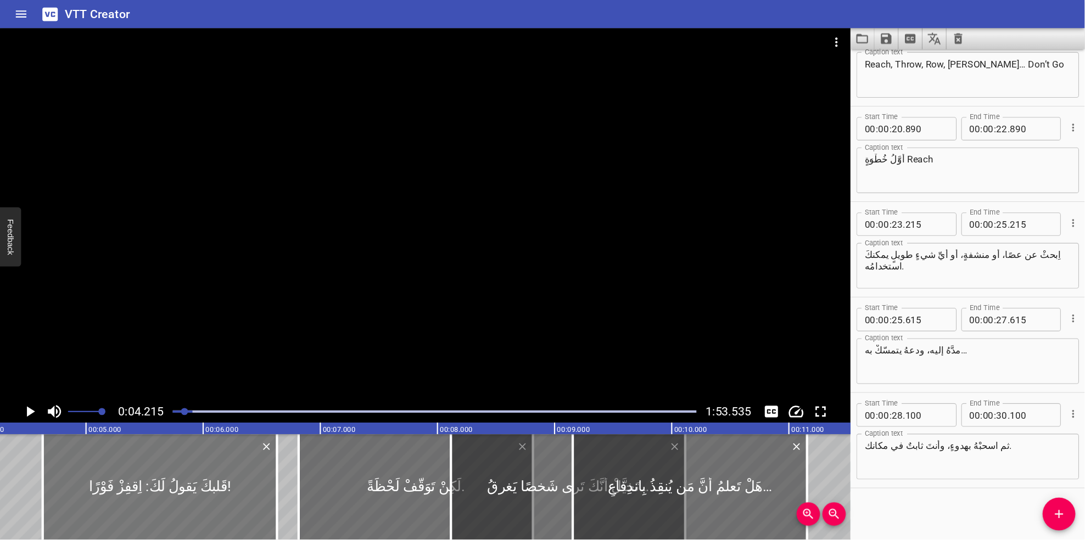
scroll to position [0, 469]
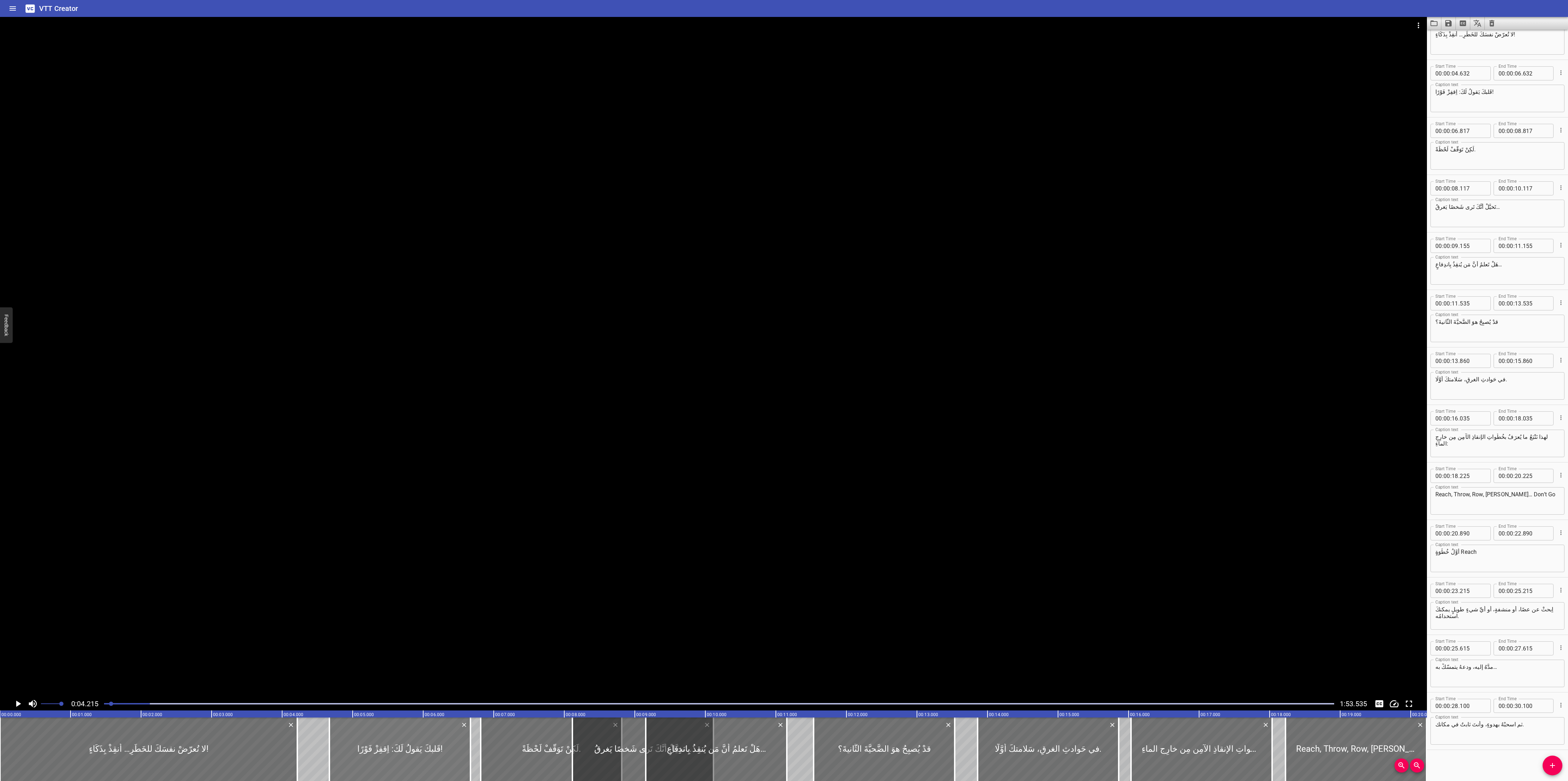
type input "05"
type input "132"
type input "07"
type input "132"
click at [419, 260] on div at bounding box center [432, 749] width 141 height 64
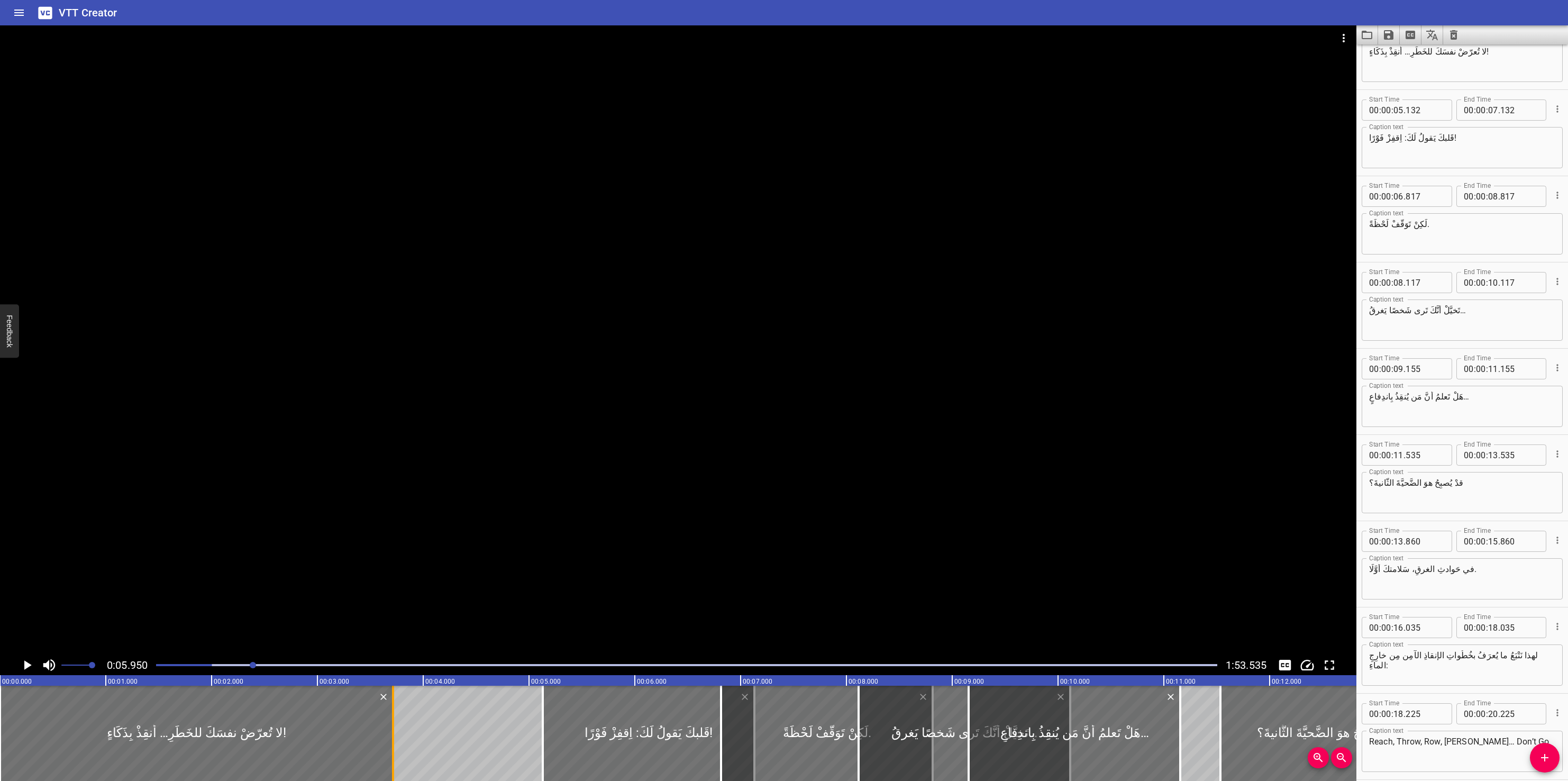
drag, startPoint x: 441, startPoint y: 736, endPoint x: 390, endPoint y: 743, distance: 51.5
click at [390, 390] on div at bounding box center [392, 734] width 11 height 95
type input "03"
type input "730"
drag, startPoint x: 397, startPoint y: 740, endPoint x: 455, endPoint y: 741, distance: 58.0
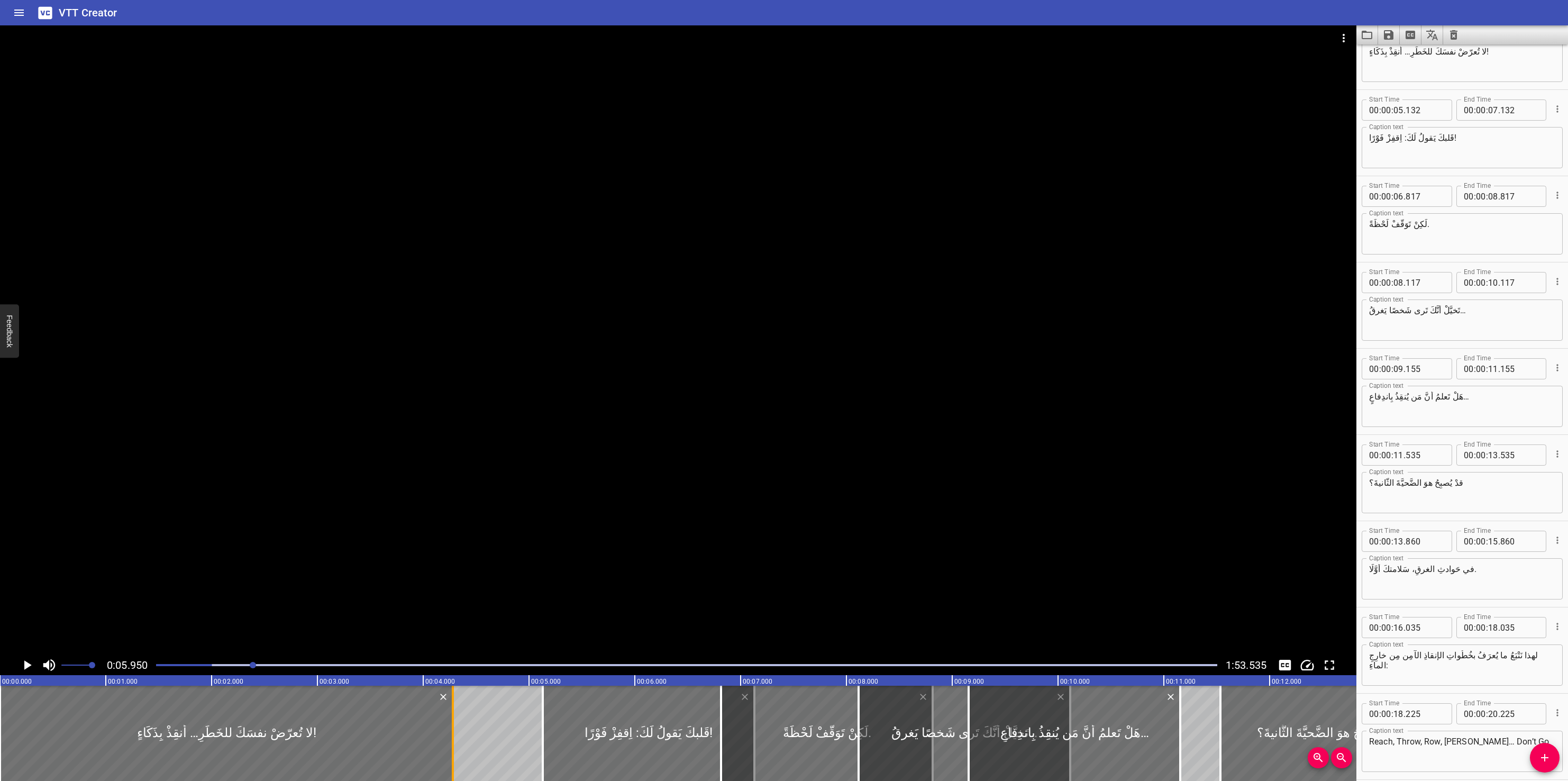
click at [455, 390] on div at bounding box center [452, 734] width 11 height 95
type input "04"
type input "280"
drag, startPoint x: 547, startPoint y: 749, endPoint x: 645, endPoint y: 768, distance: 99.8
click at [645, 390] on div "00:00.000 00:01.000 00:02.000 00:03.000 00:04.000 00:05.000 00:06.000 00:07.000…" at bounding box center [678, 729] width 1357 height 106
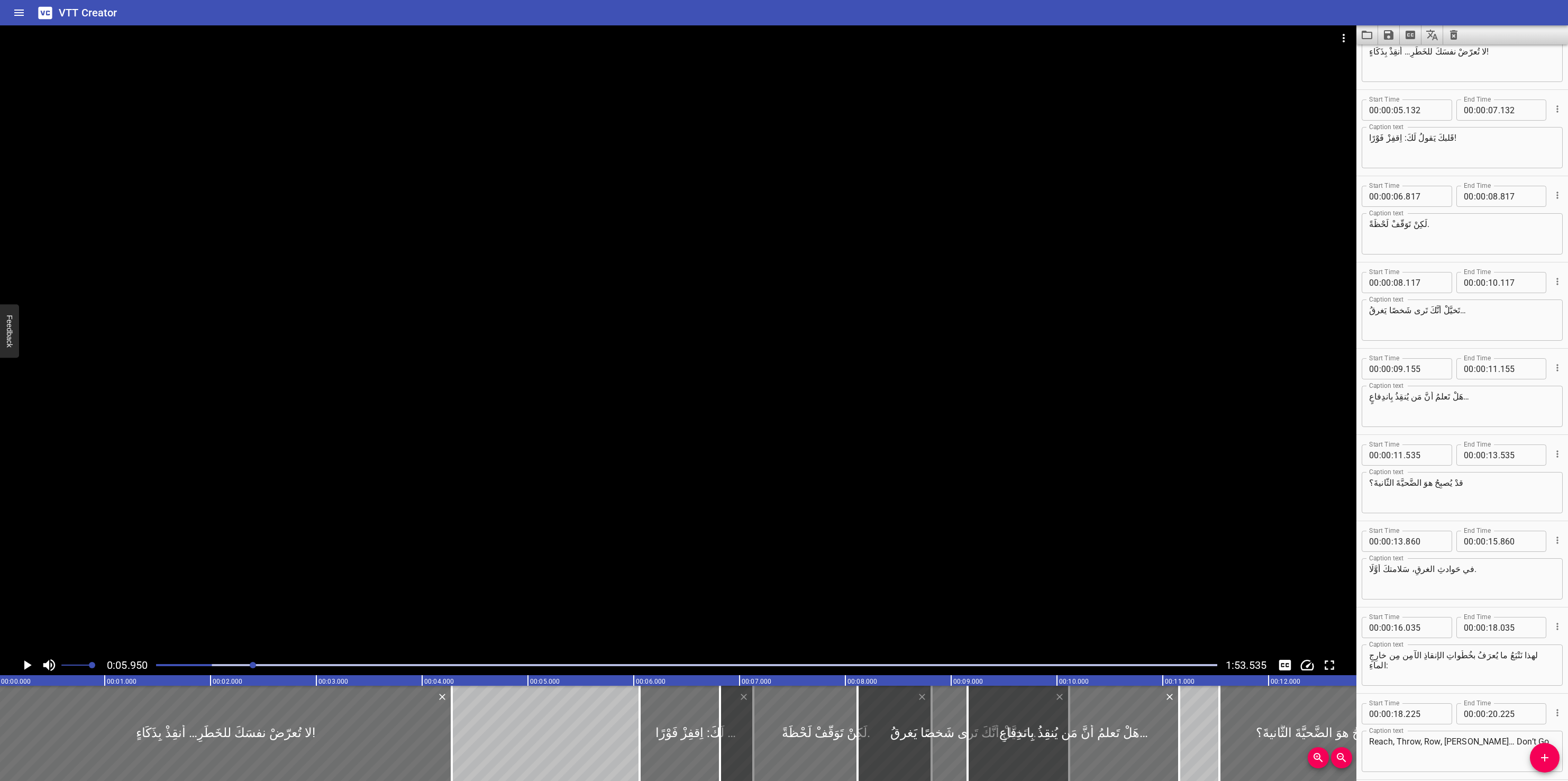
type input "06"
type input "057"
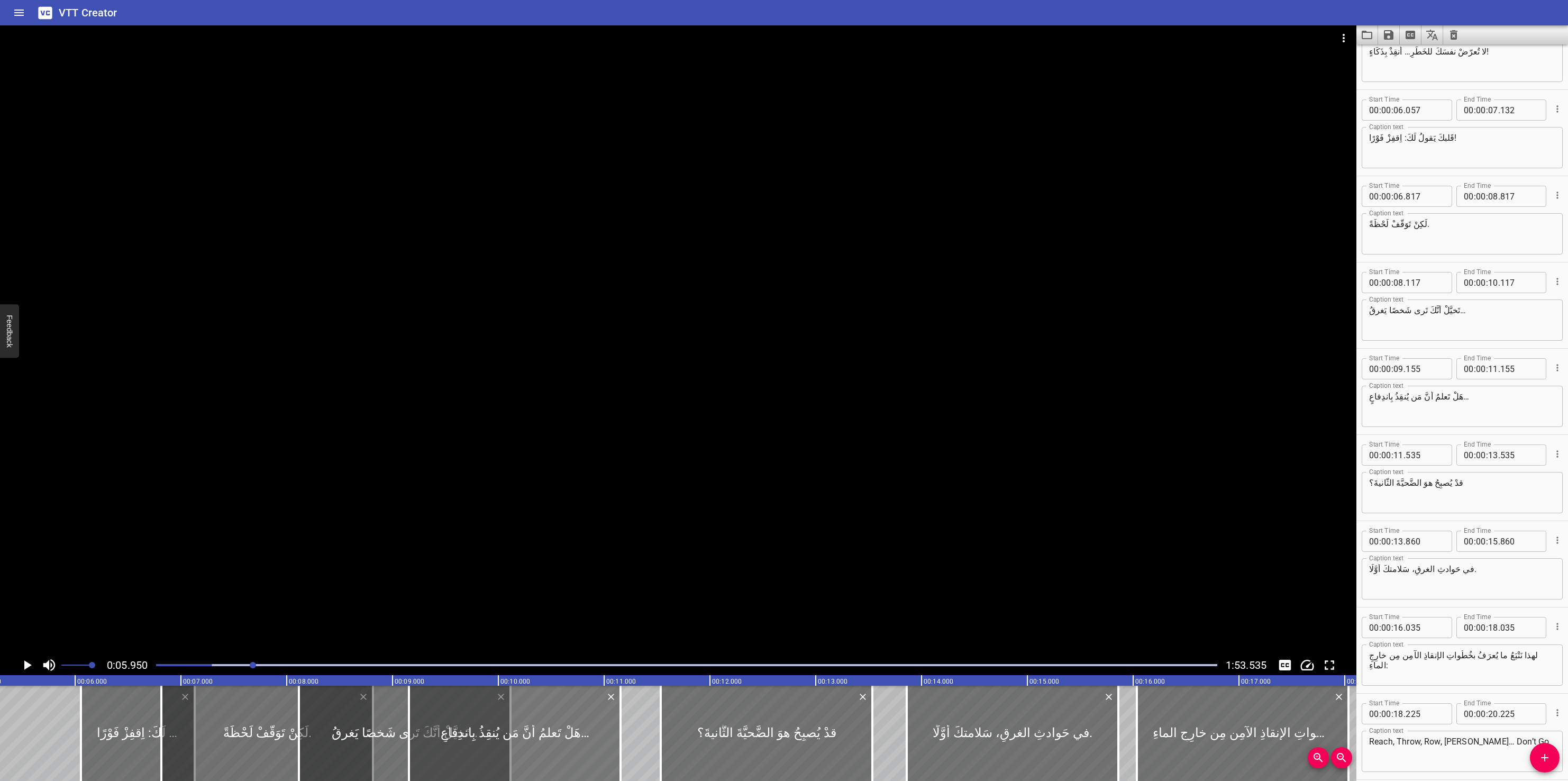
click at [476, 390] on div at bounding box center [515, 734] width 212 height 95
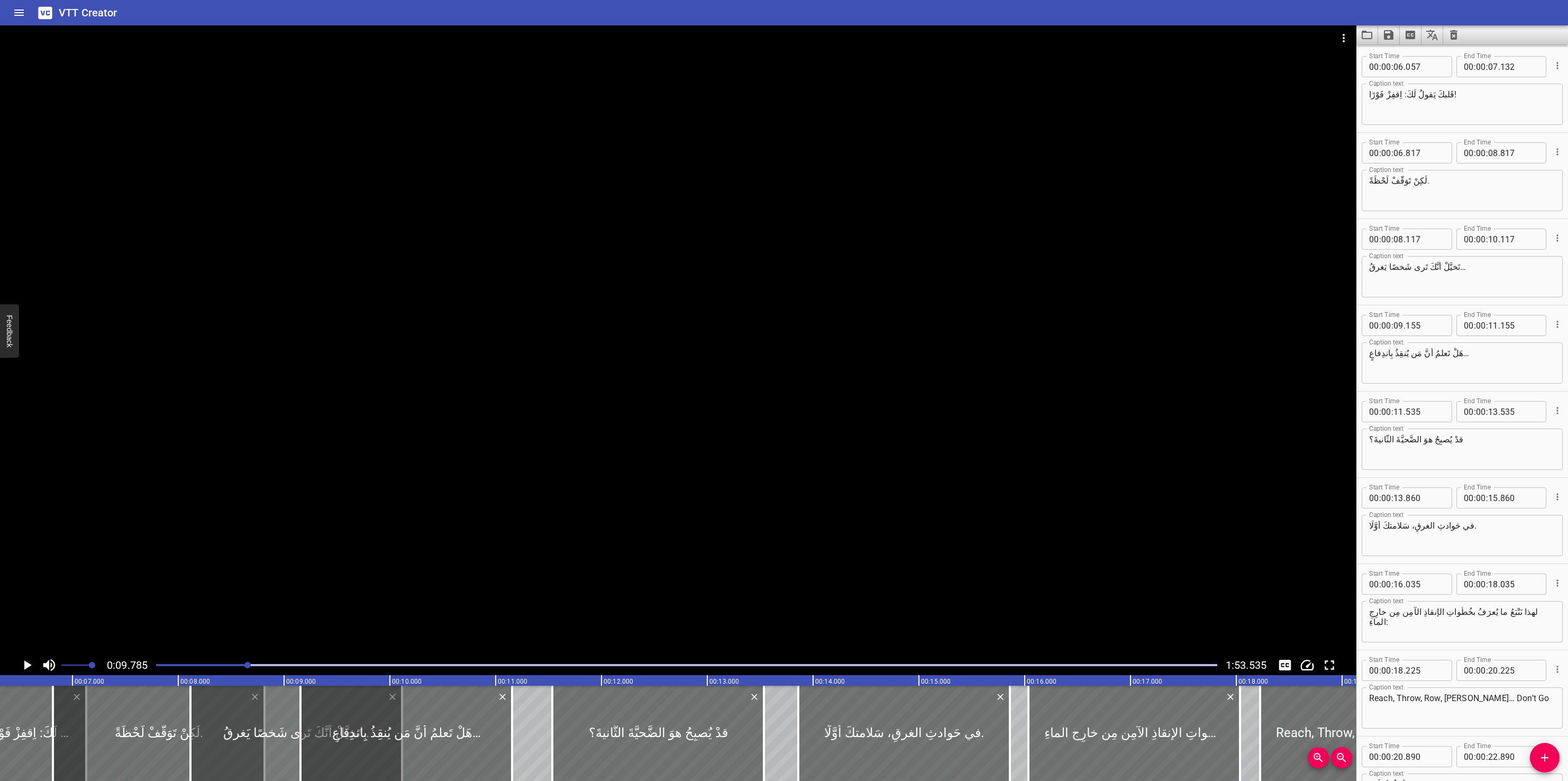
click at [279, 390] on div at bounding box center [297, 734] width 212 height 95
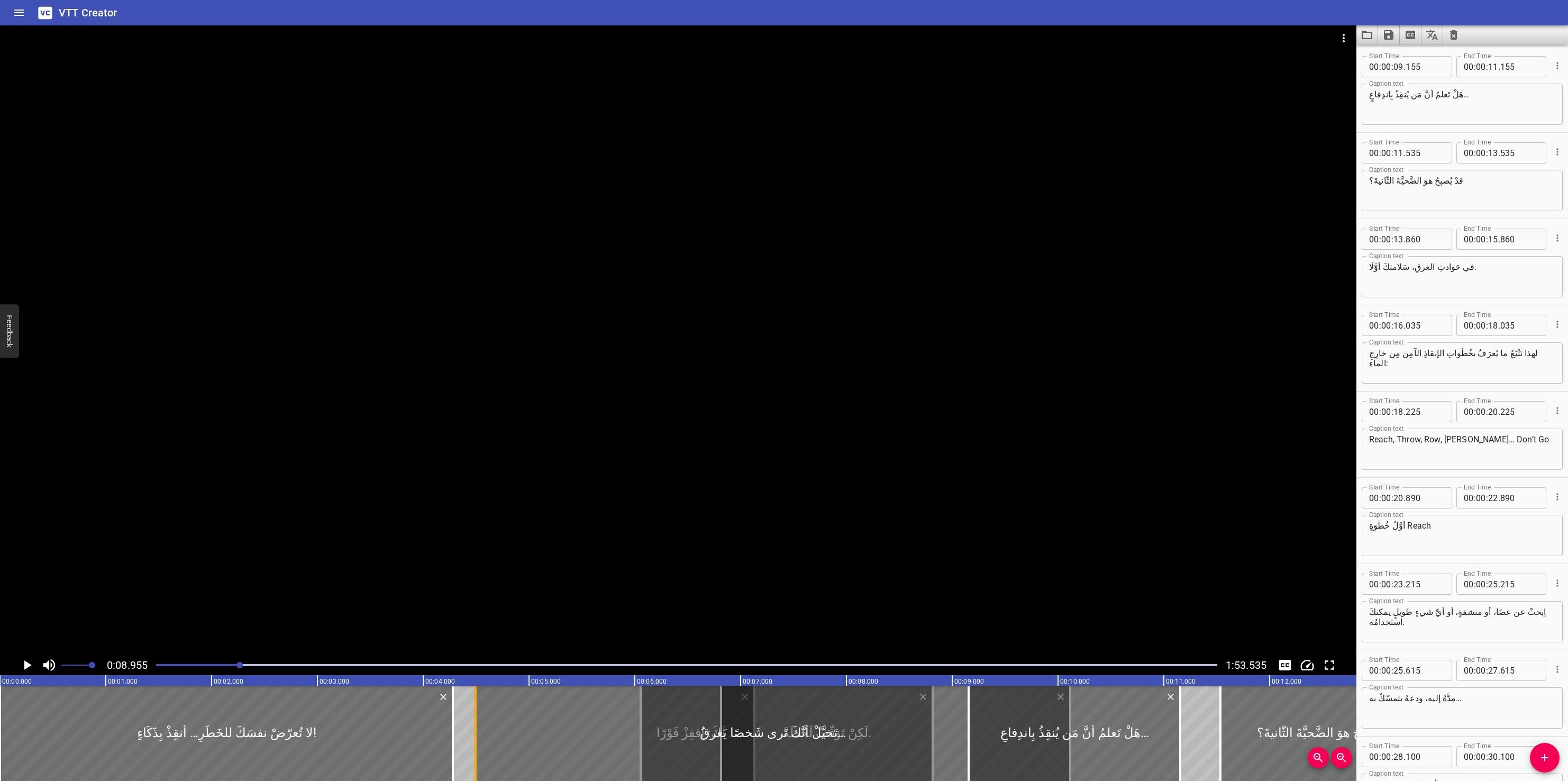
drag, startPoint x: 700, startPoint y: 716, endPoint x: 474, endPoint y: 758, distance: 229.9
click at [474, 390] on div at bounding box center [475, 734] width 11 height 95
type input "04"
type input "502"
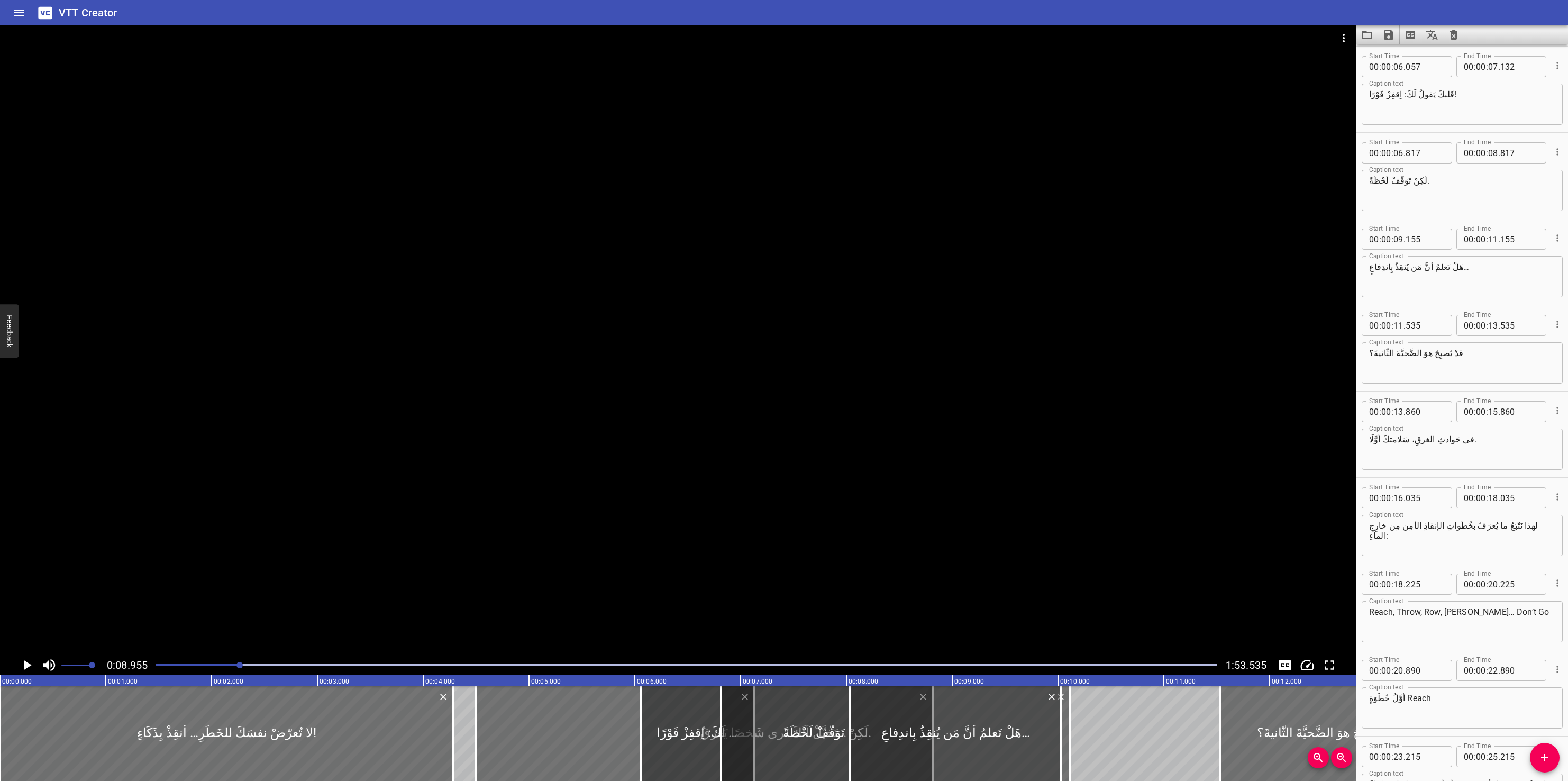
drag, startPoint x: 1074, startPoint y: 726, endPoint x: 962, endPoint y: 769, distance: 120.0
click at [784, 390] on div at bounding box center [956, 734] width 212 height 95
type input "08"
type input "095"
type input "10"
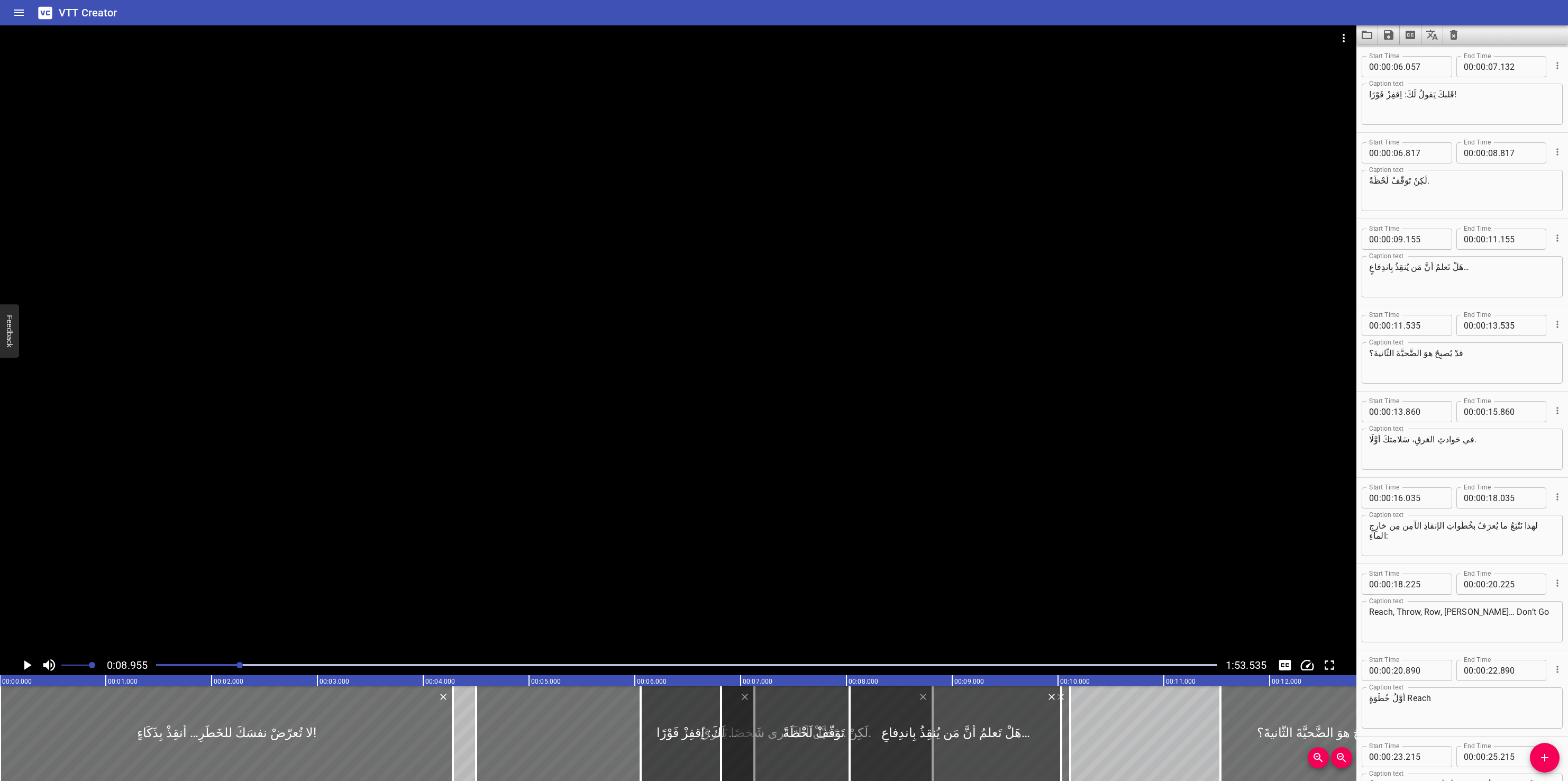
type input "095"
click at [552, 390] on div at bounding box center [773, 734] width 595 height 95
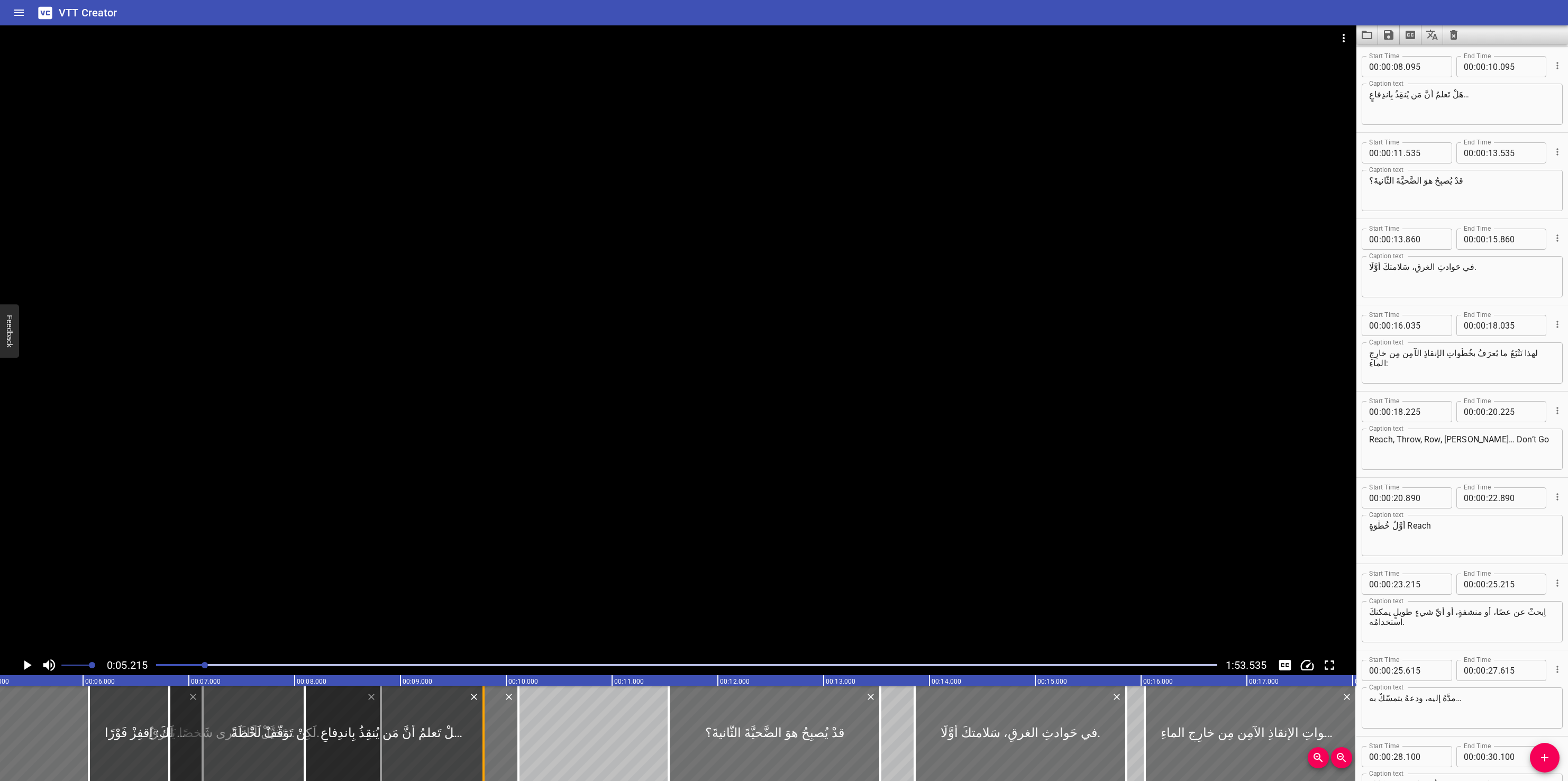
drag, startPoint x: 515, startPoint y: 738, endPoint x: 482, endPoint y: 748, distance: 34.5
click at [482, 390] on div at bounding box center [483, 734] width 11 height 95
type input "09"
type input "785"
click at [519, 390] on div at bounding box center [518, 734] width 2 height 95
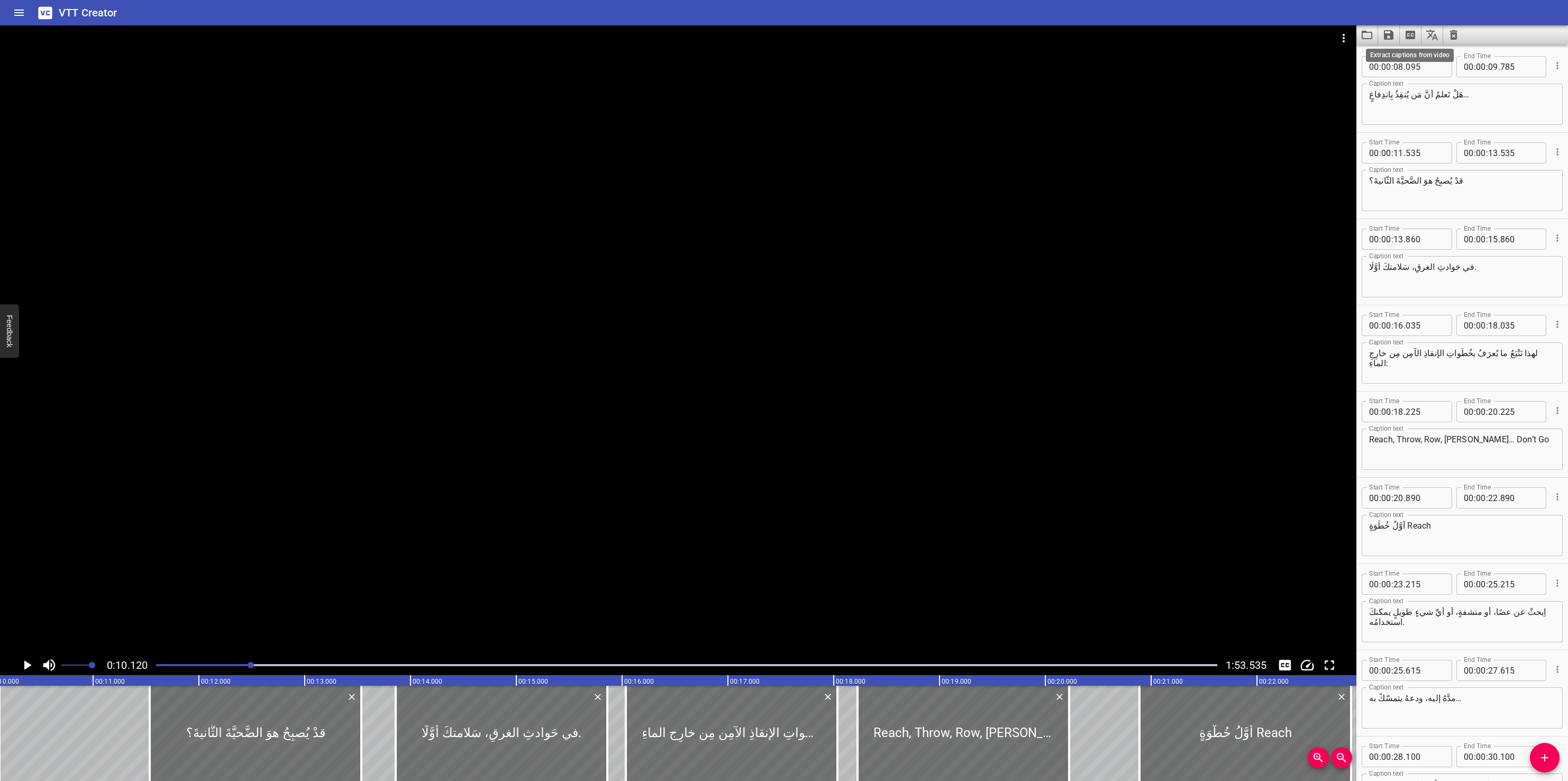
click at [784, 36] on icon "Extract captions from video" at bounding box center [1410, 35] width 13 height 13
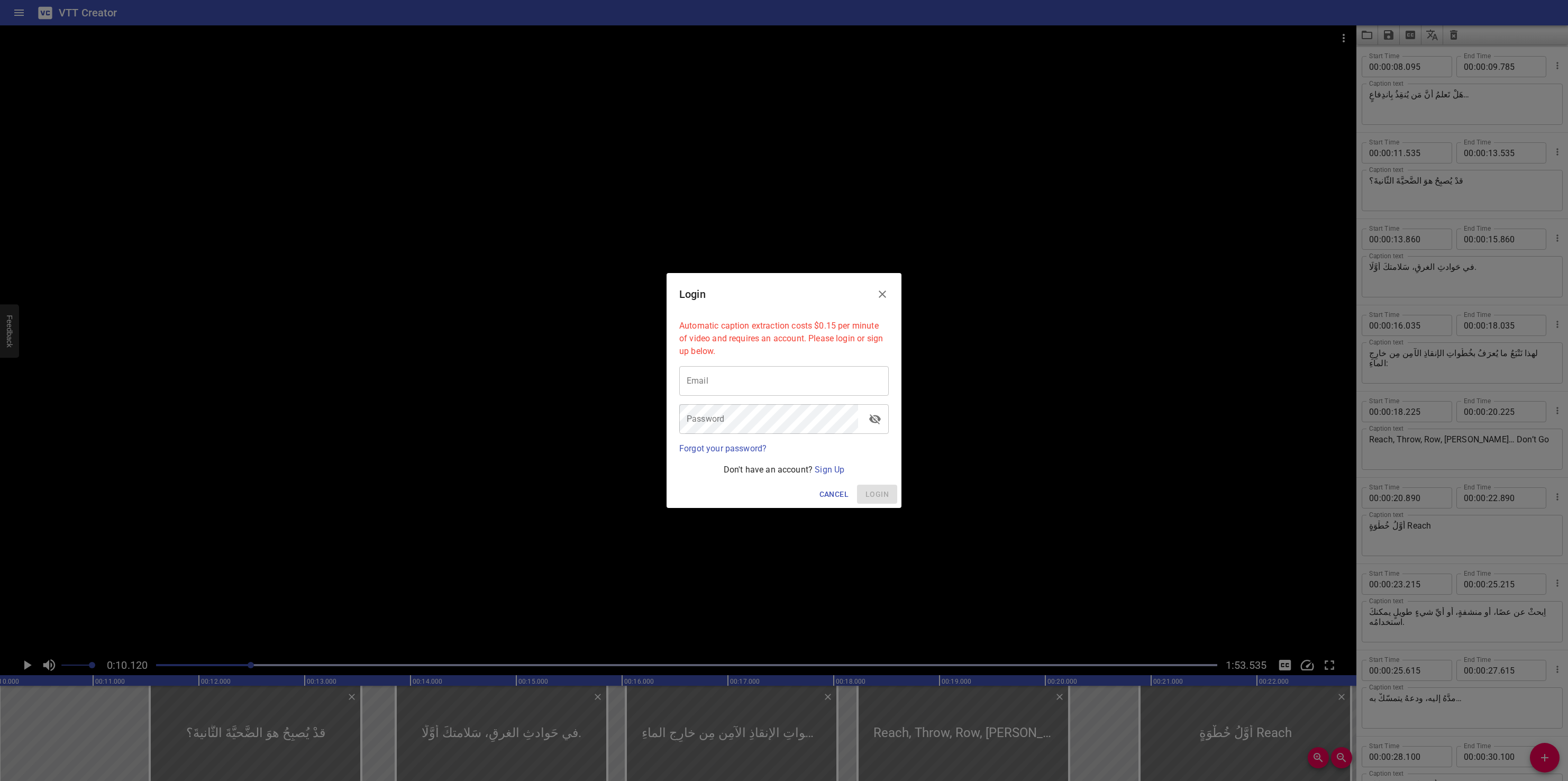
click at [784, 390] on span "Cancel" at bounding box center [834, 495] width 29 height 13
